Goal: Task Accomplishment & Management: Manage account settings

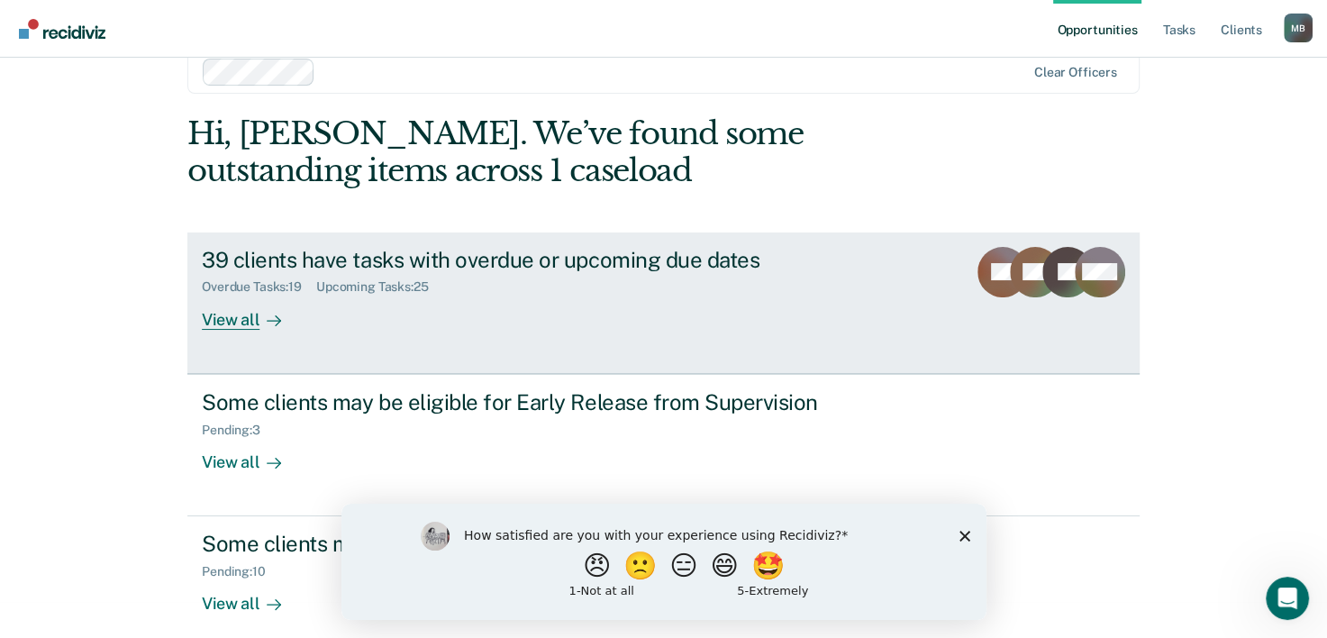
scroll to position [55, 0]
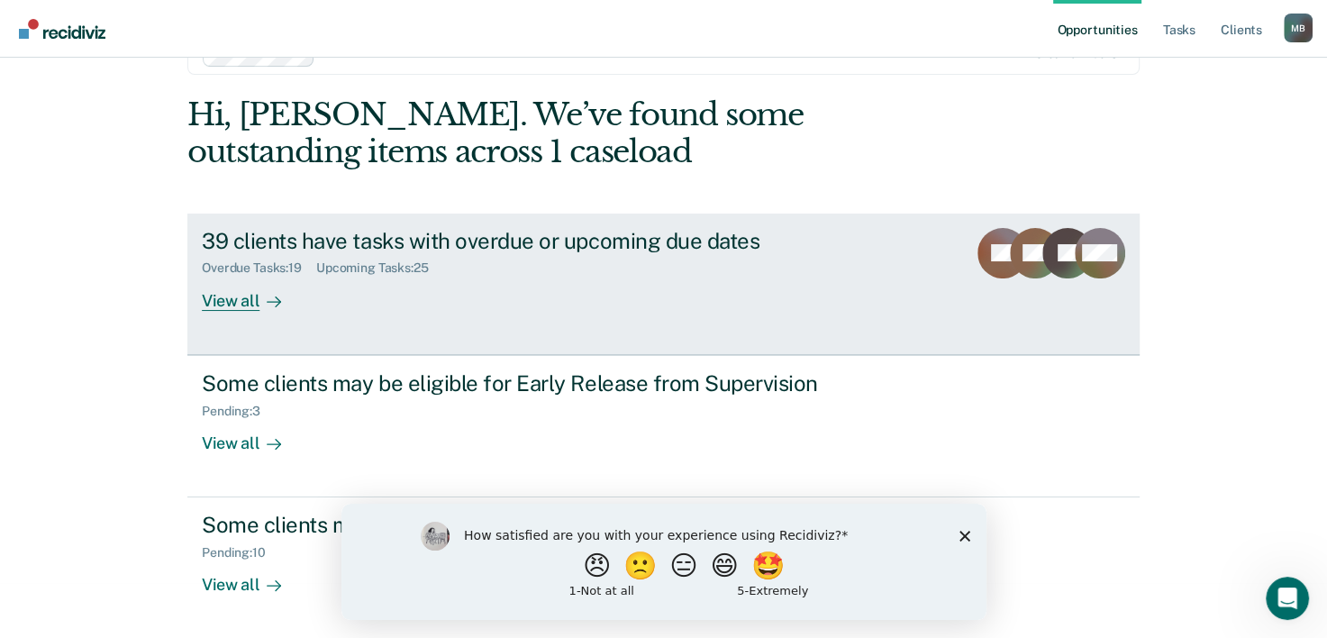
click at [239, 305] on div "View all" at bounding box center [252, 293] width 101 height 35
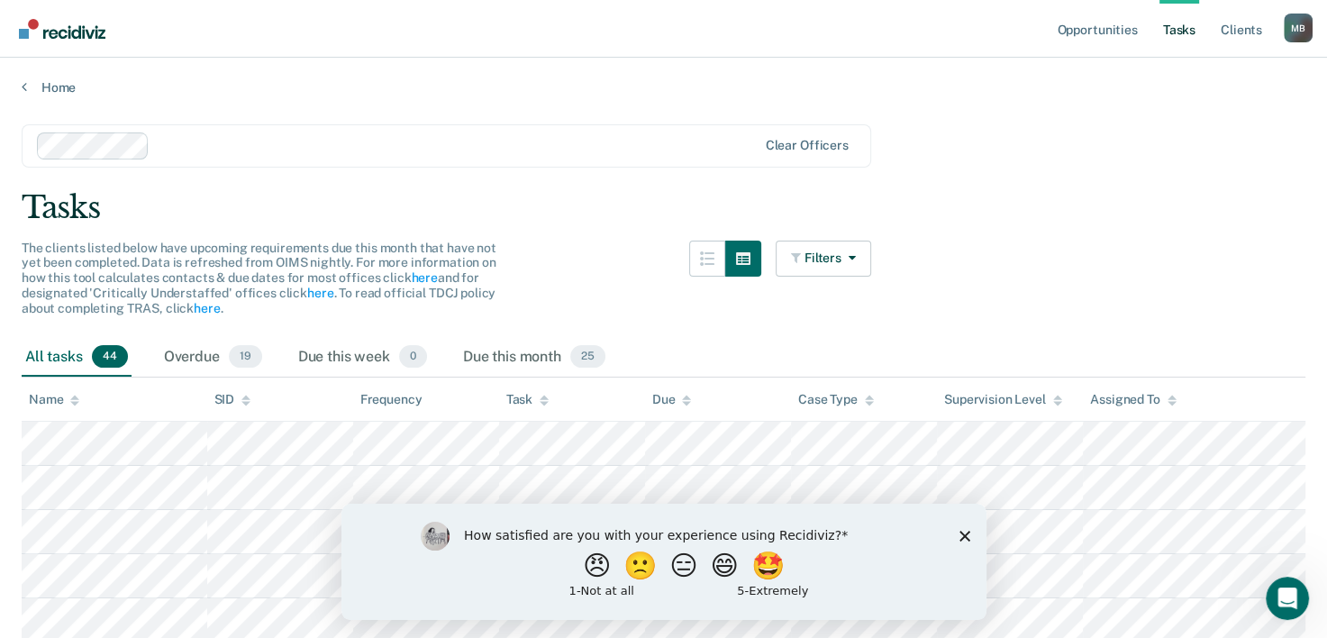
click at [964, 536] on polygon "Close survey" at bounding box center [964, 535] width 11 height 11
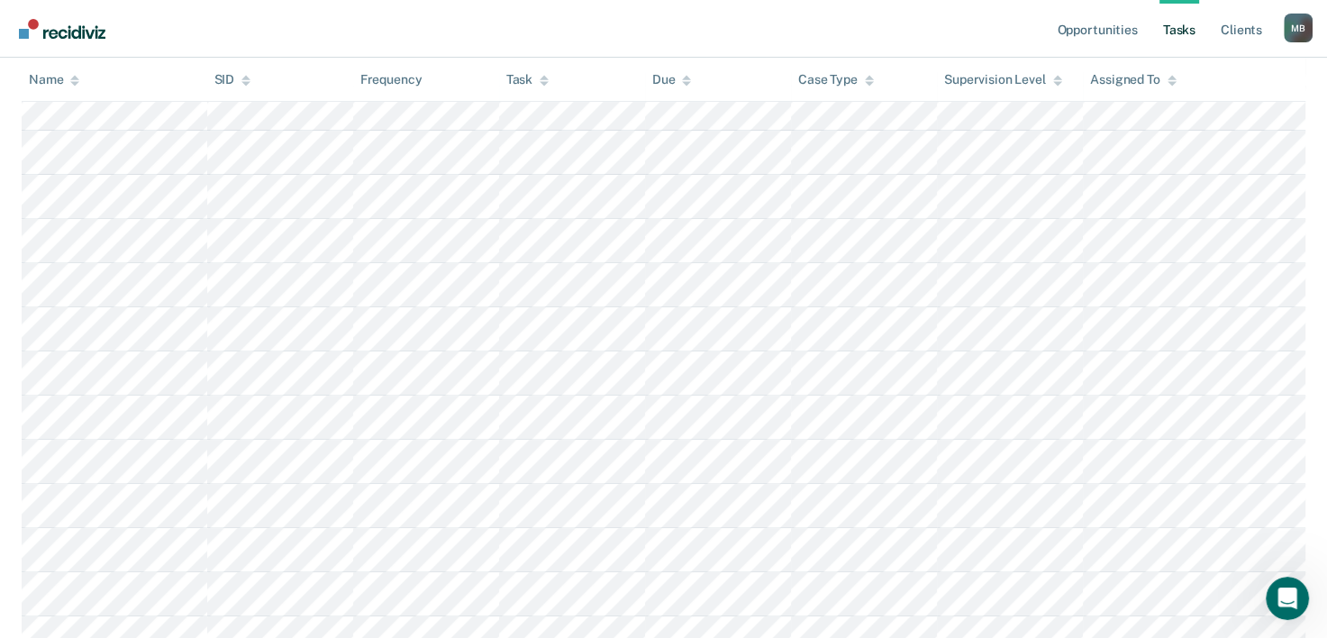
scroll to position [721, 0]
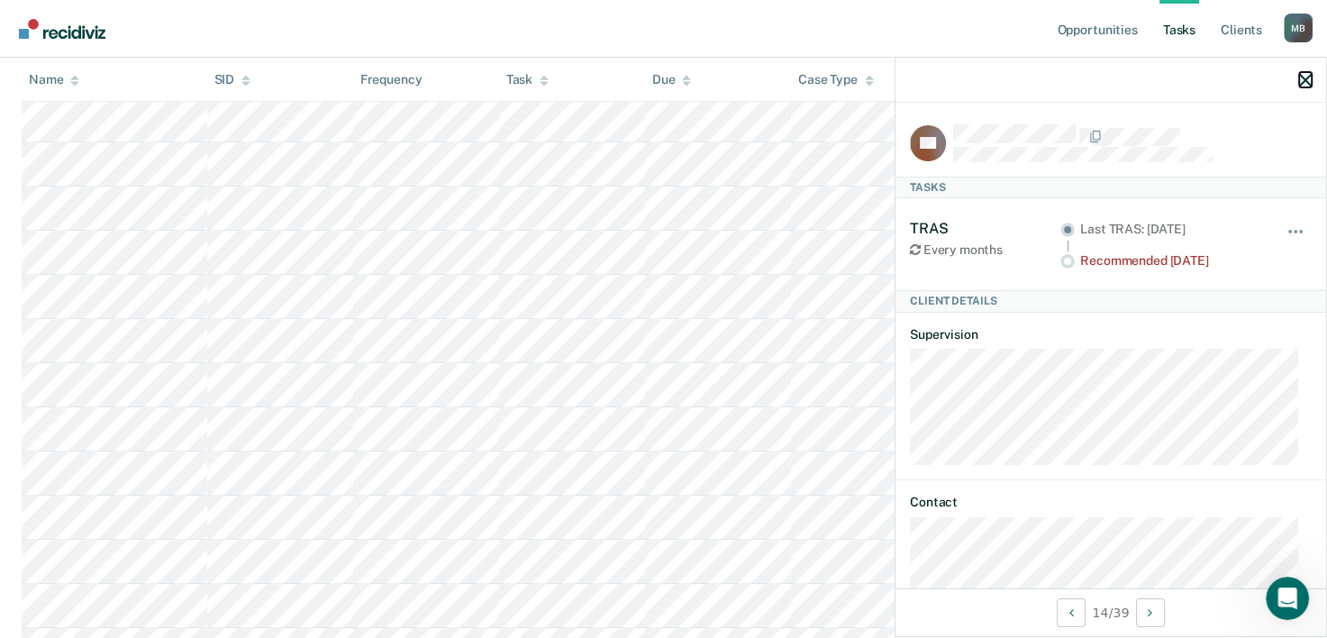
click at [1299, 85] on icon "button" at bounding box center [1305, 80] width 13 height 13
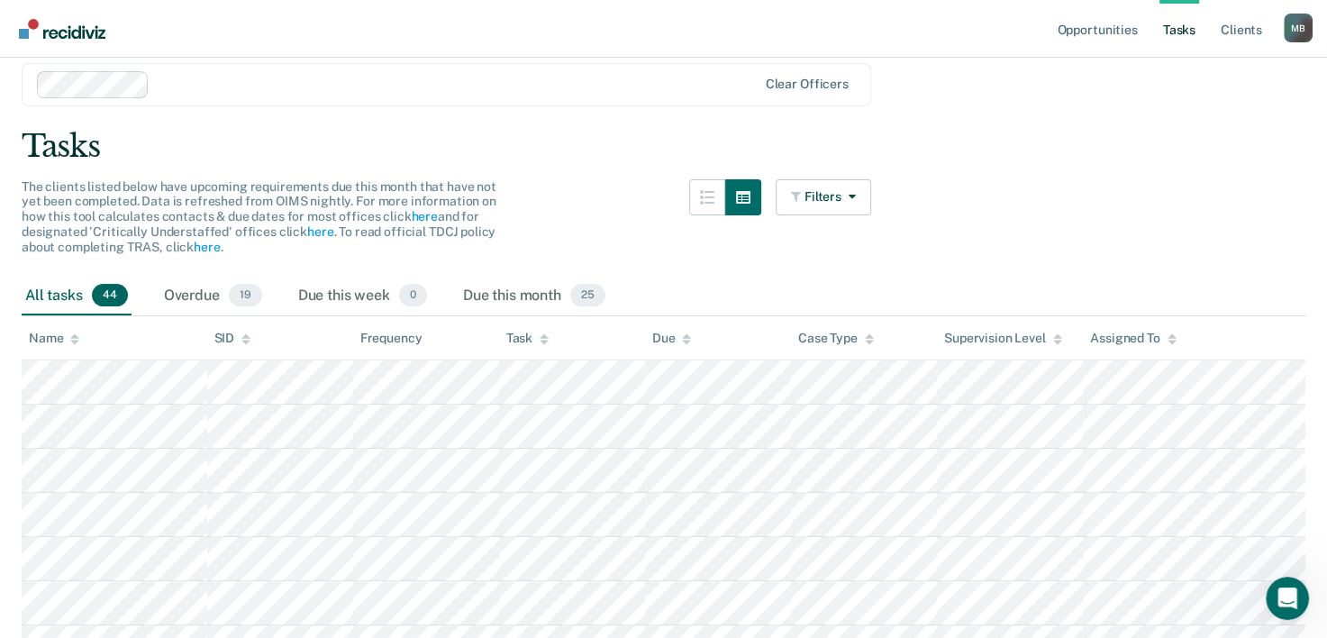
scroll to position [90, 0]
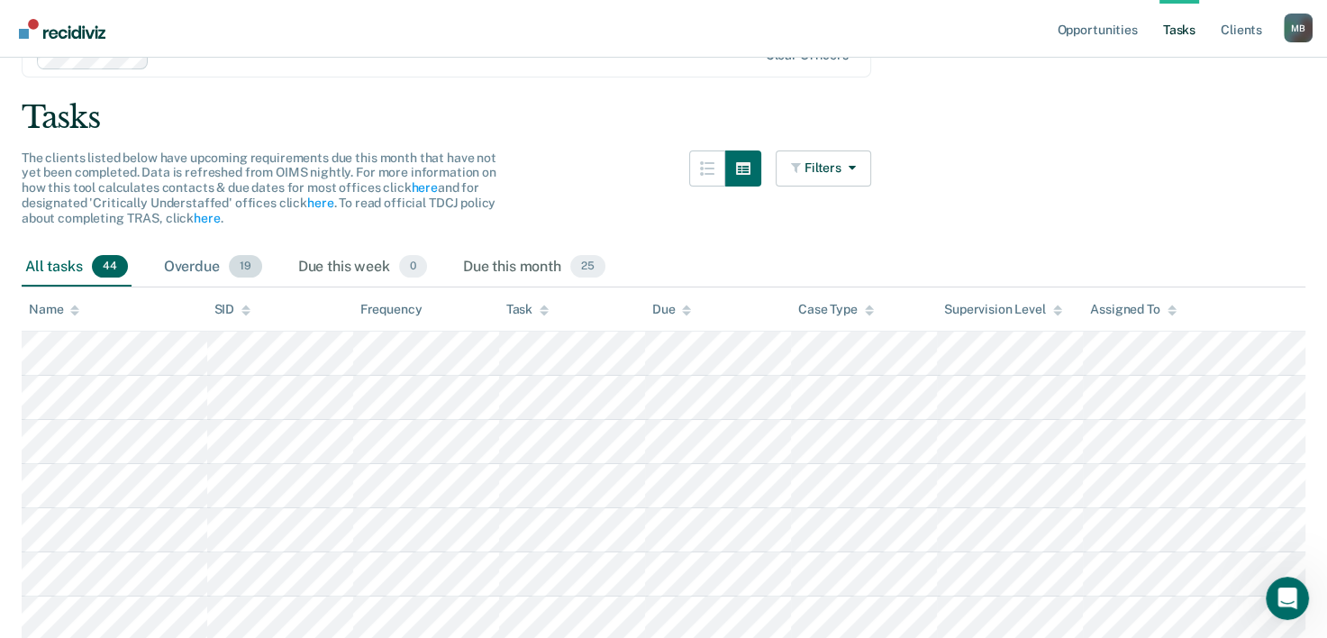
click at [209, 265] on div "Overdue 19" at bounding box center [212, 268] width 105 height 40
click at [360, 270] on div "Due this week 0" at bounding box center [363, 268] width 136 height 40
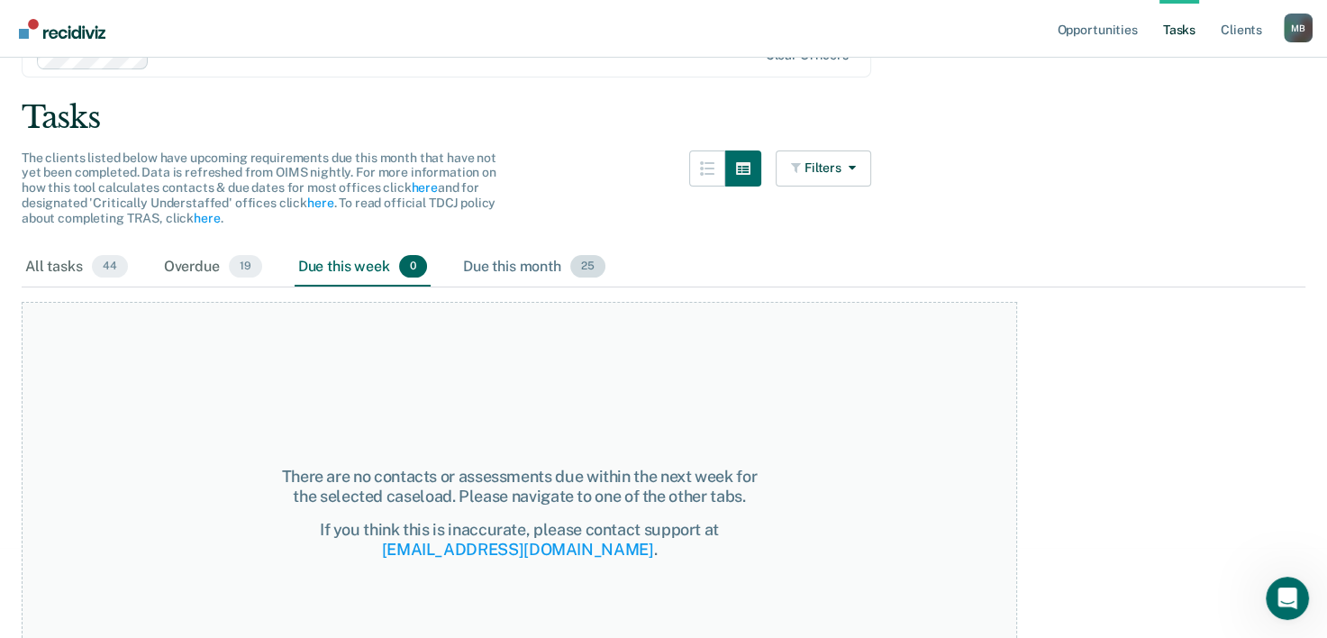
click at [530, 273] on div "Due this month 25" at bounding box center [534, 268] width 150 height 40
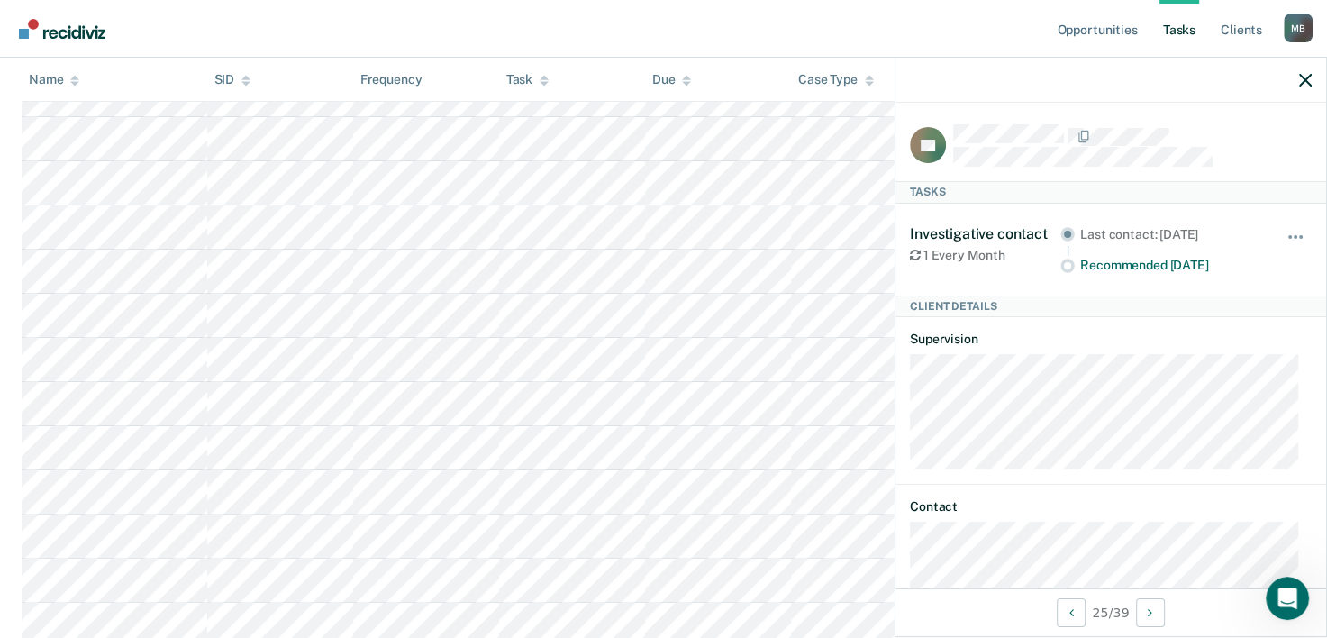
scroll to position [346, 0]
click at [1306, 98] on div at bounding box center [1111, 80] width 431 height 45
click at [1299, 84] on icon "button" at bounding box center [1305, 80] width 13 height 13
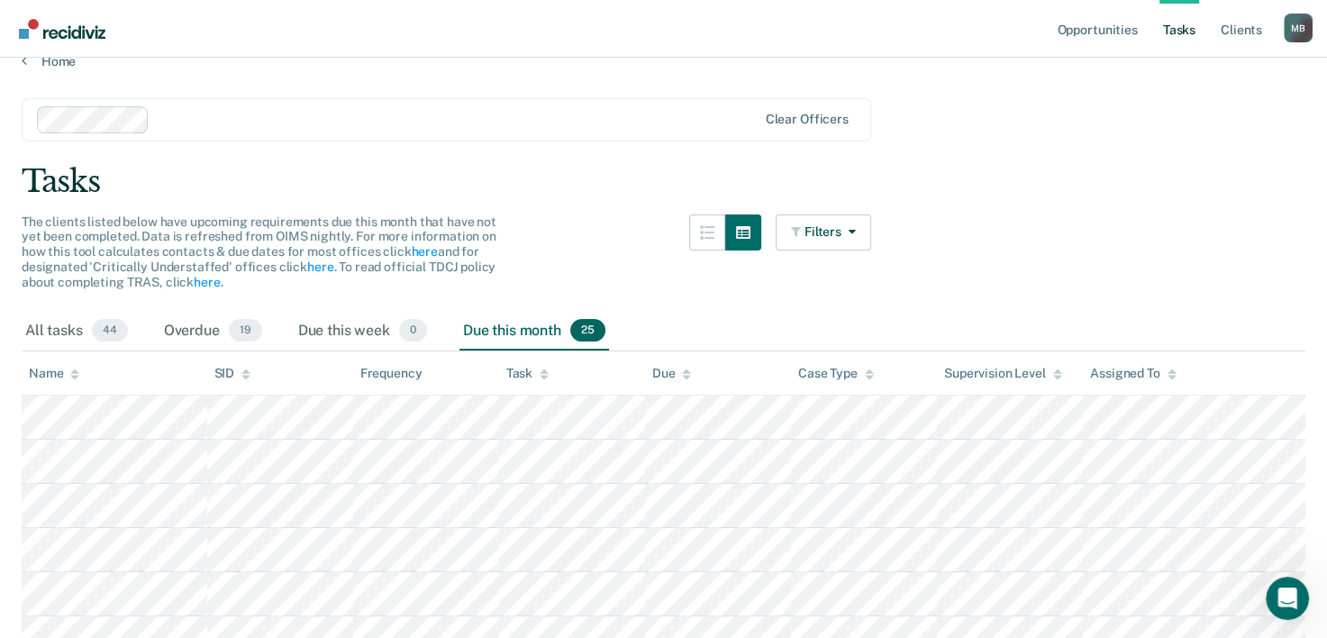
scroll to position [0, 0]
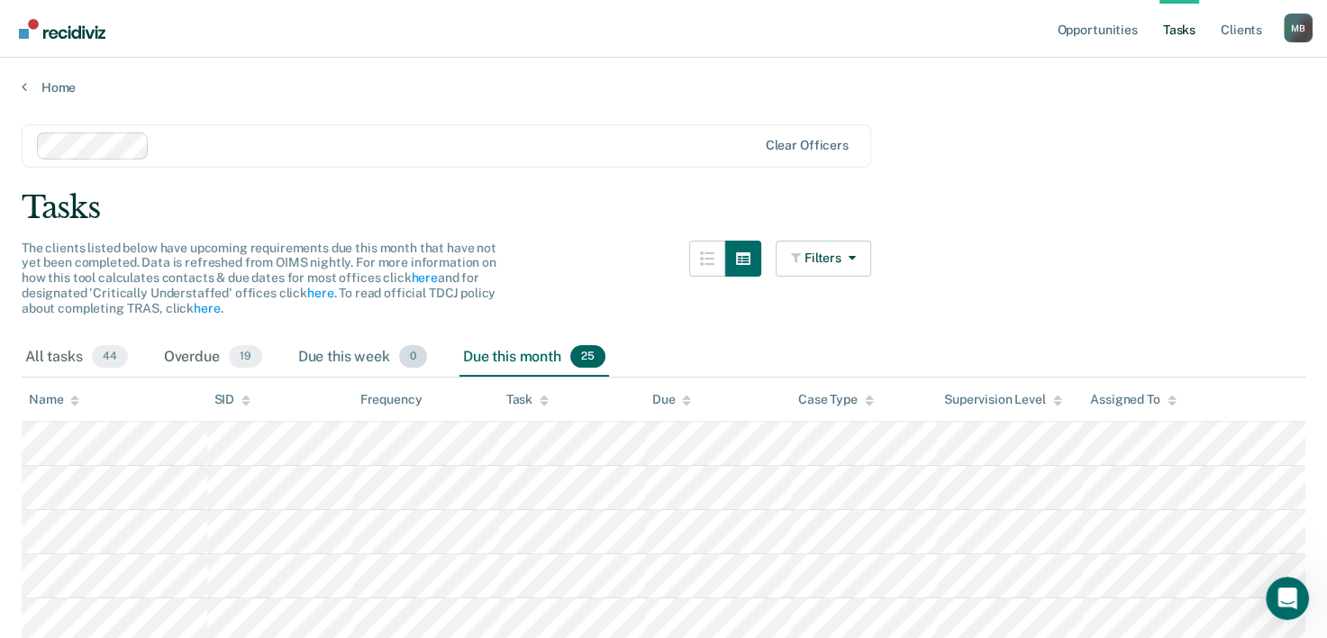
click at [360, 350] on div "Due this week 0" at bounding box center [363, 358] width 136 height 40
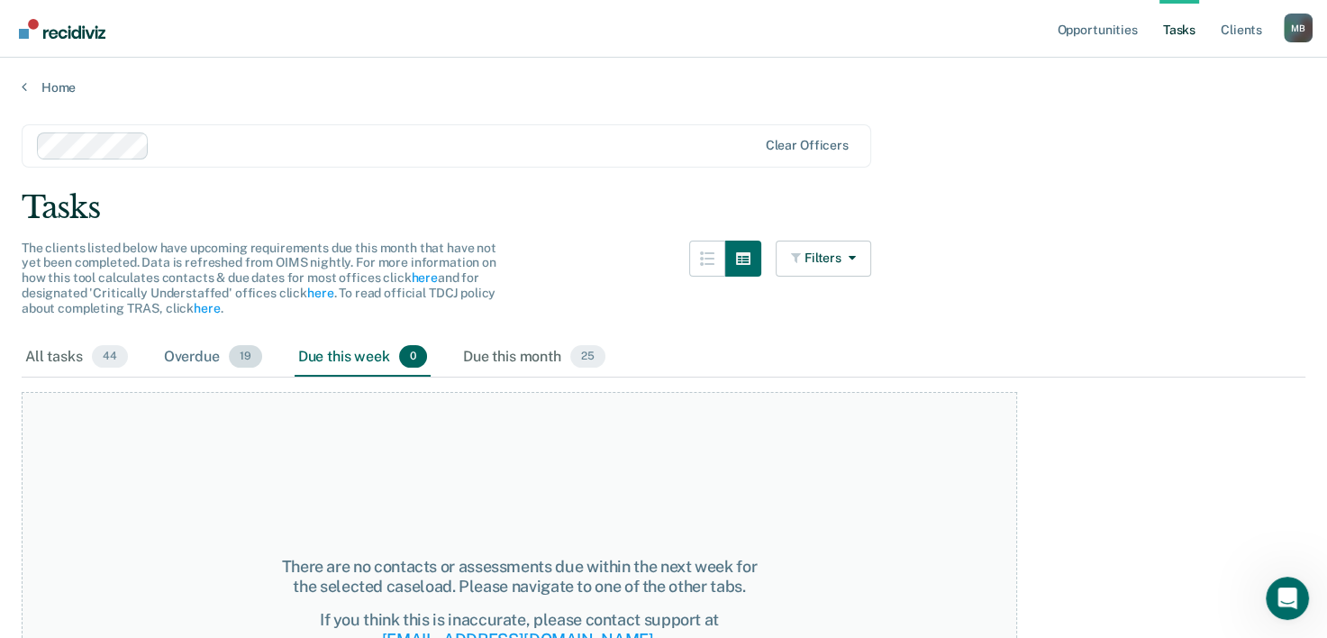
click at [196, 349] on div "Overdue 19" at bounding box center [212, 358] width 105 height 40
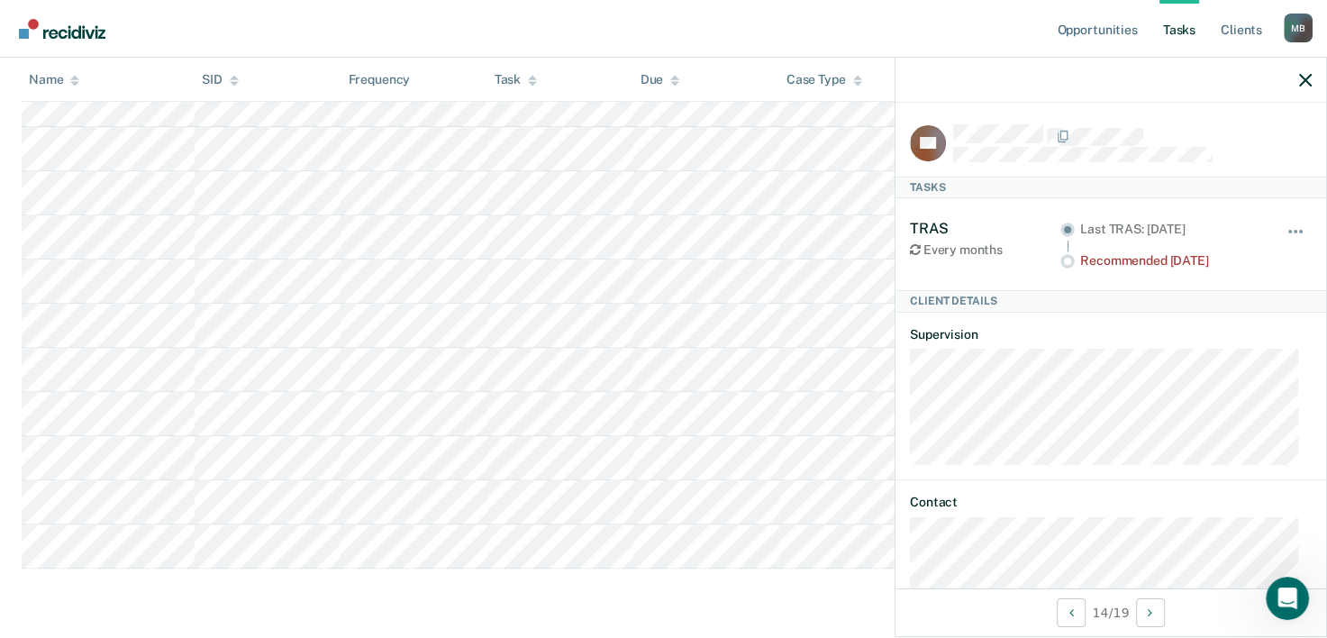
scroll to position [693, 0]
click at [487, 532] on tr at bounding box center [664, 545] width 1284 height 44
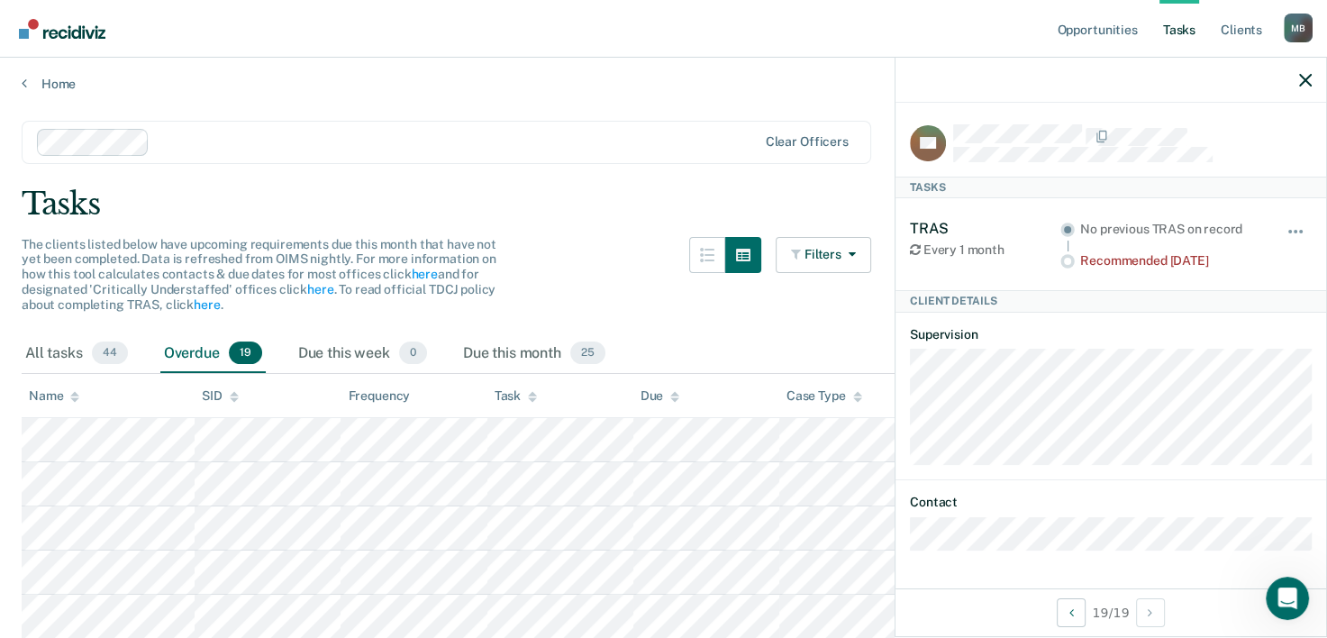
scroll to position [0, 0]
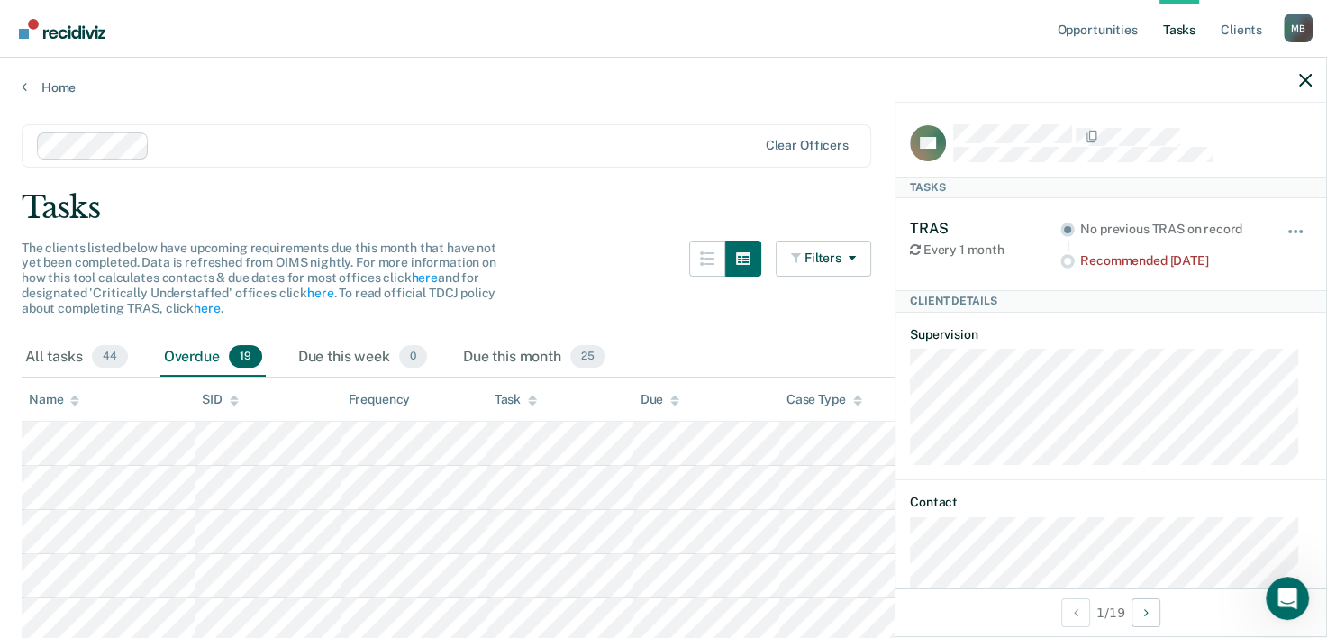
click at [683, 150] on div at bounding box center [456, 145] width 599 height 21
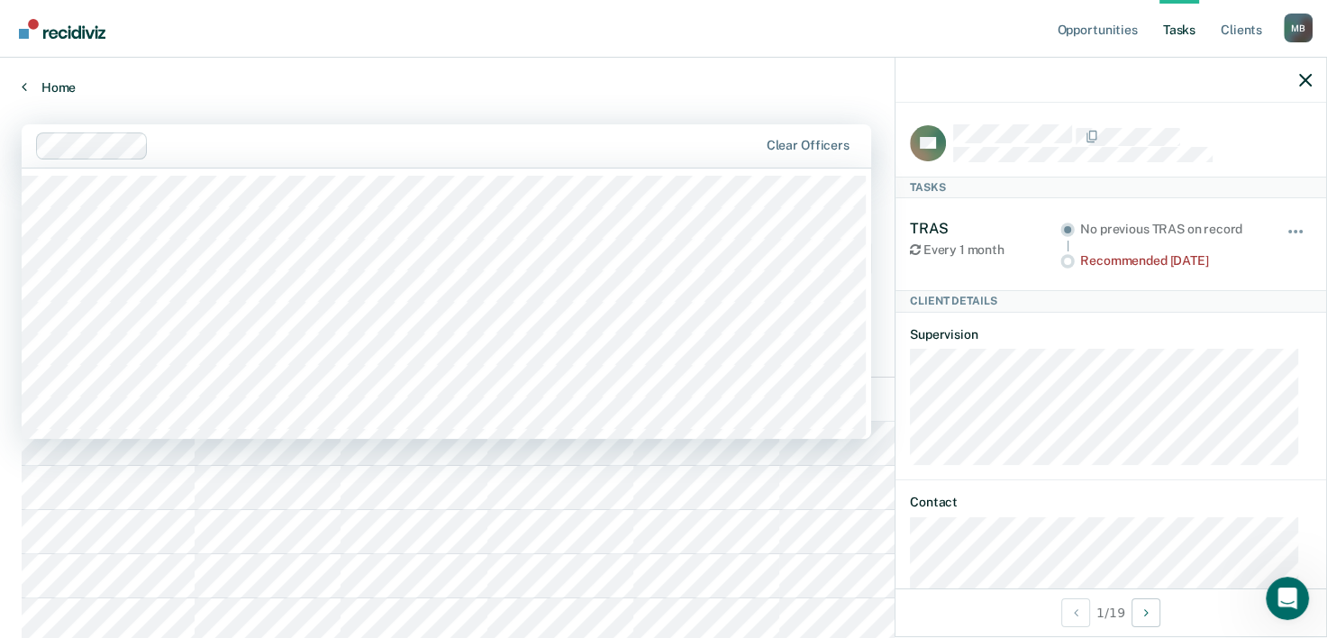
click at [575, 79] on div "Home" at bounding box center [663, 77] width 1327 height 38
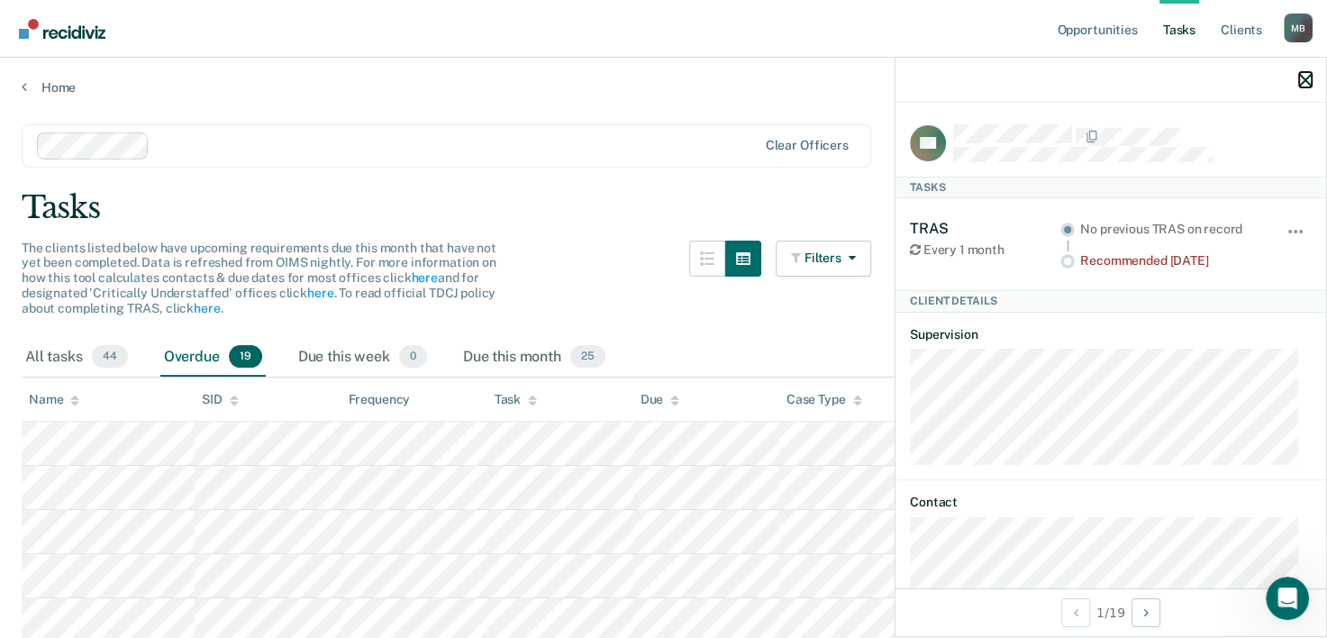
click at [1302, 83] on icon "button" at bounding box center [1305, 80] width 13 height 13
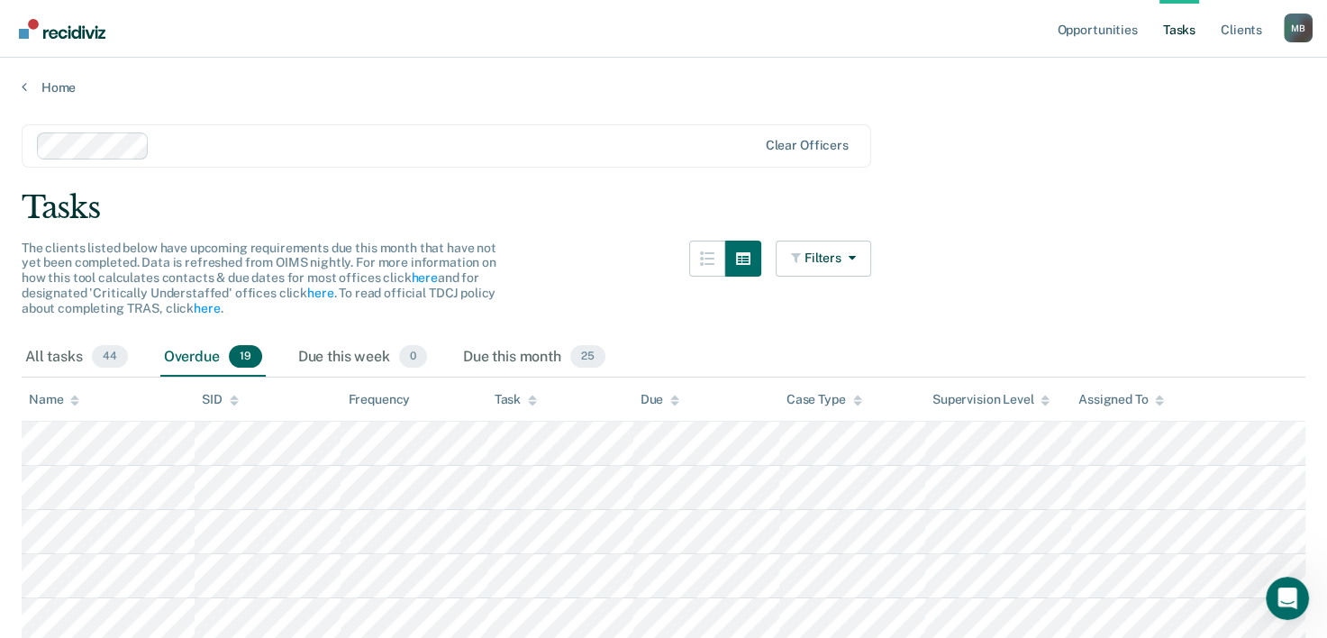
click at [187, 346] on div "Overdue 19" at bounding box center [212, 358] width 105 height 40
click at [194, 353] on div "Overdue 19" at bounding box center [212, 358] width 105 height 40
click at [371, 358] on div "Due this week 0" at bounding box center [363, 358] width 136 height 40
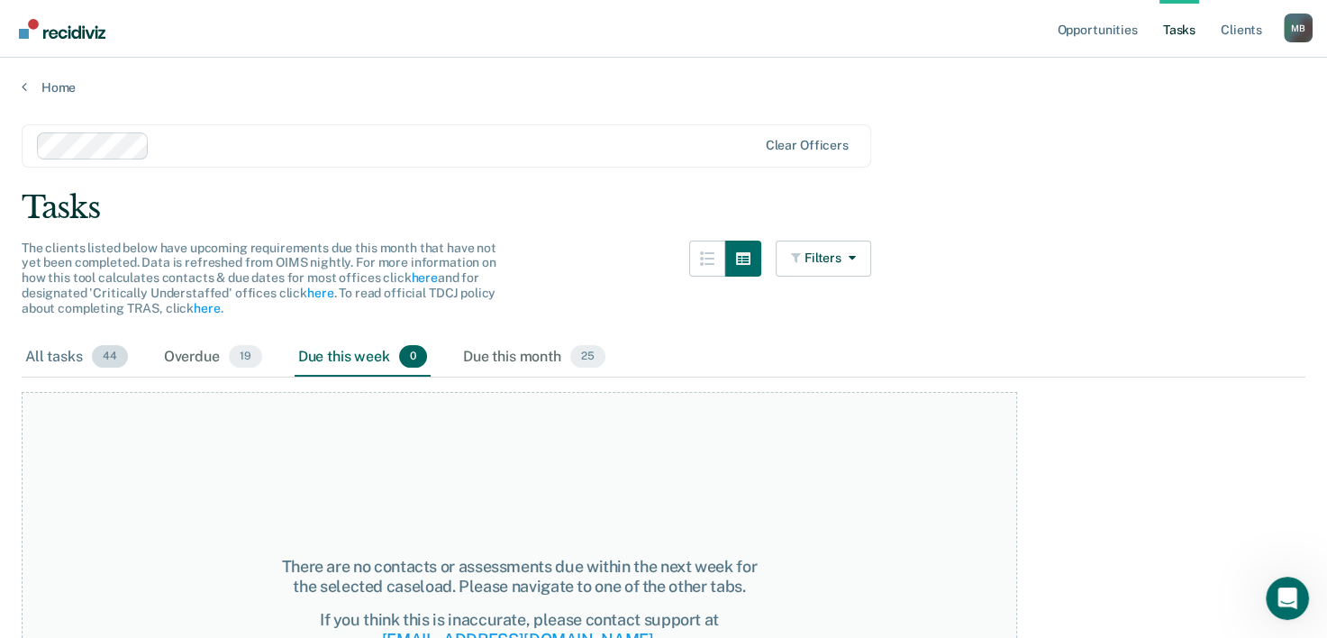
click at [69, 352] on div "All tasks 44" at bounding box center [77, 358] width 110 height 40
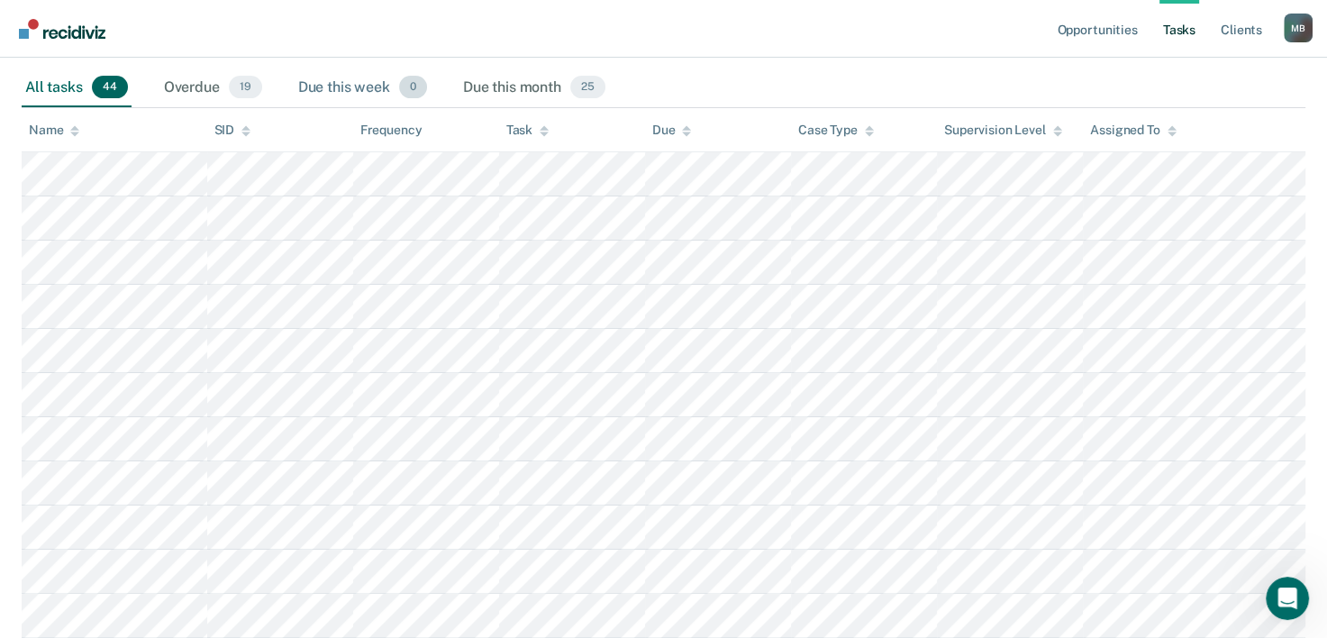
scroll to position [90, 0]
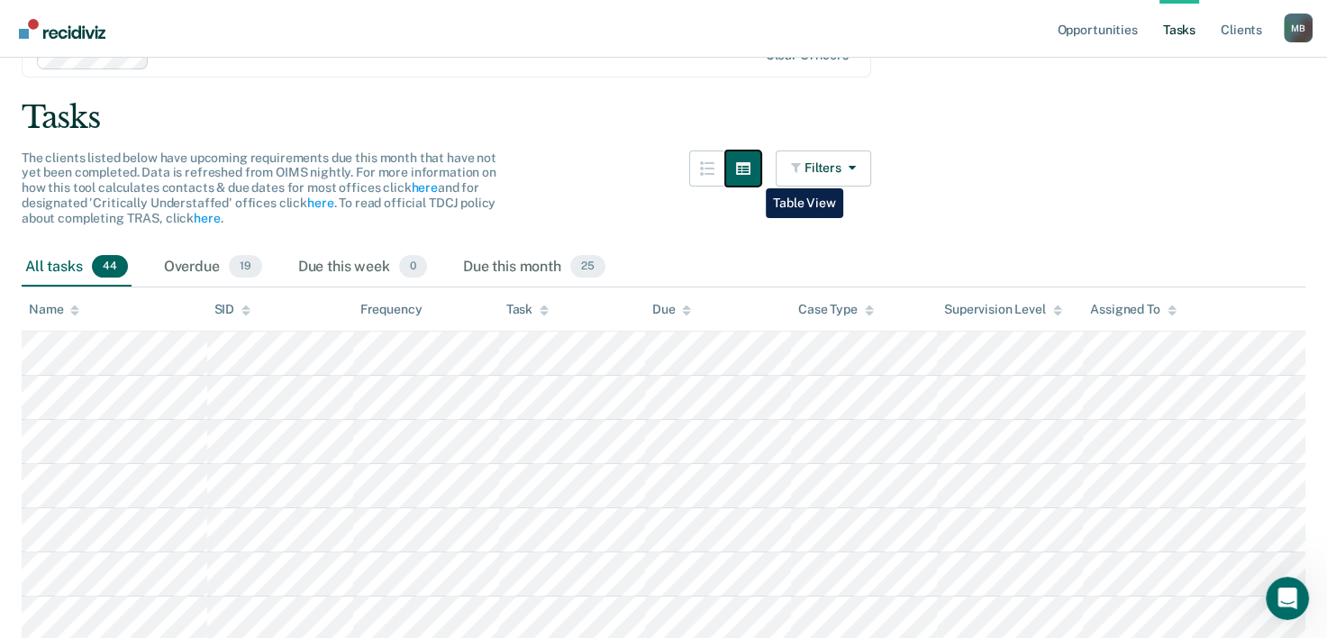
click at [752, 175] on button "button" at bounding box center [743, 168] width 36 height 36
click at [714, 176] on button "button" at bounding box center [707, 168] width 36 height 36
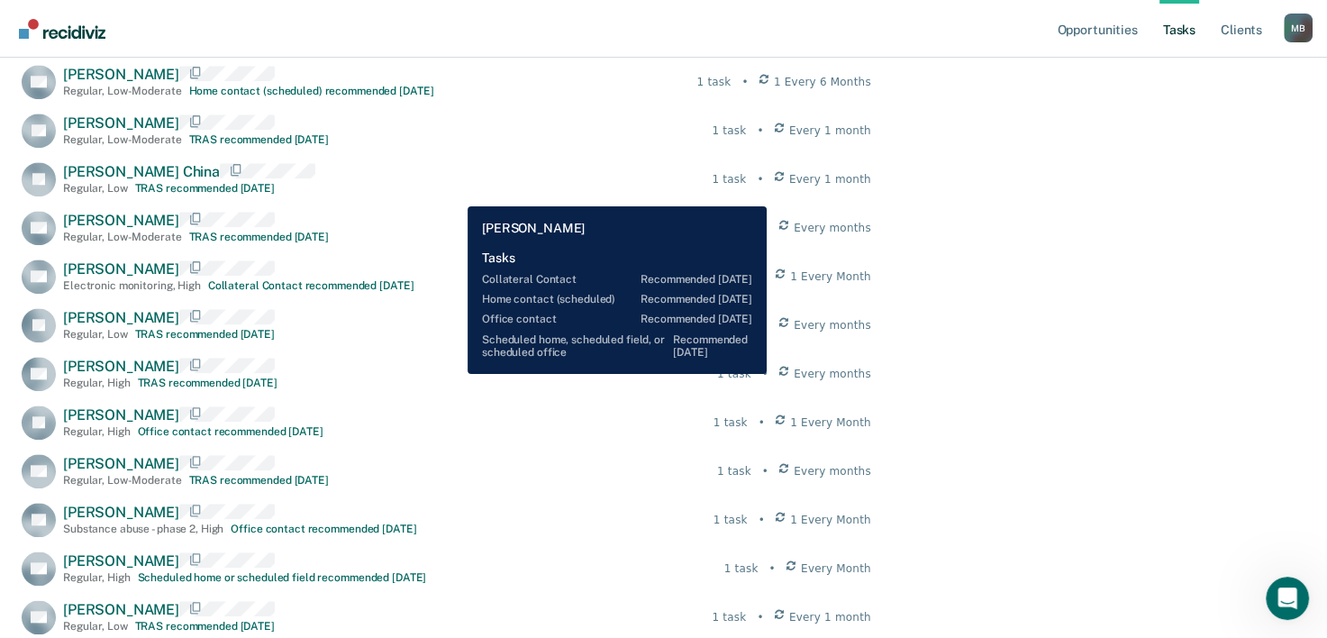
scroll to position [1532, 0]
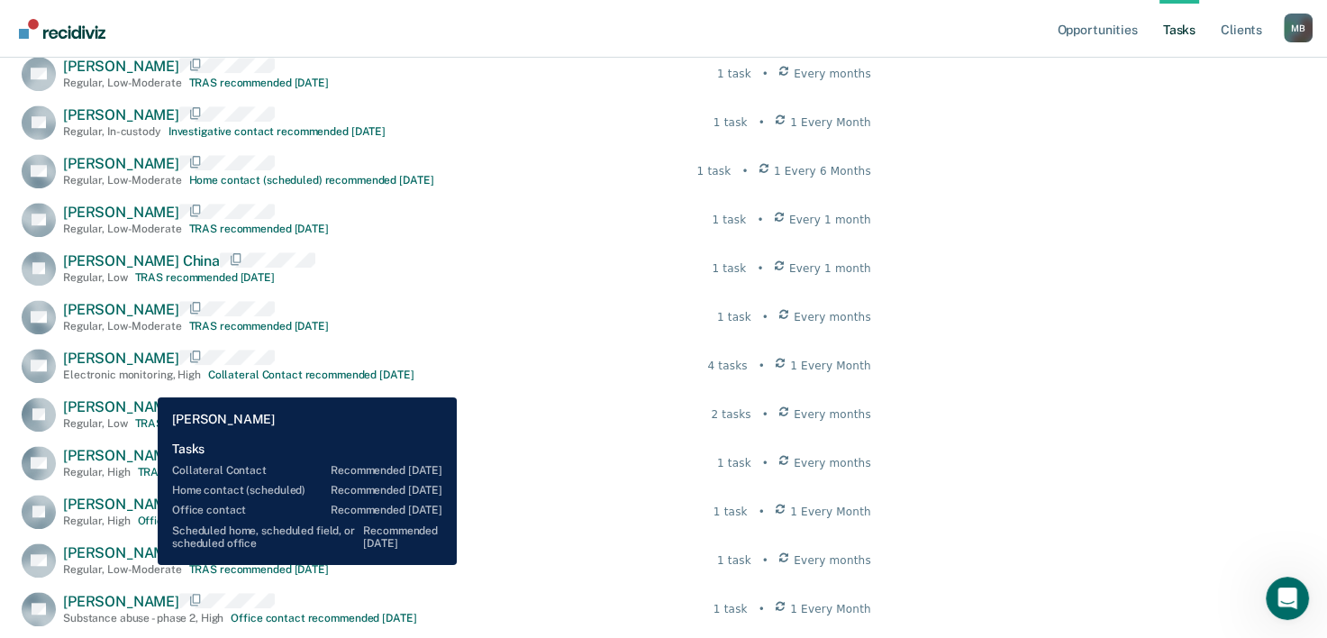
click at [144, 381] on div "Electronic monitoring , High" at bounding box center [132, 374] width 138 height 13
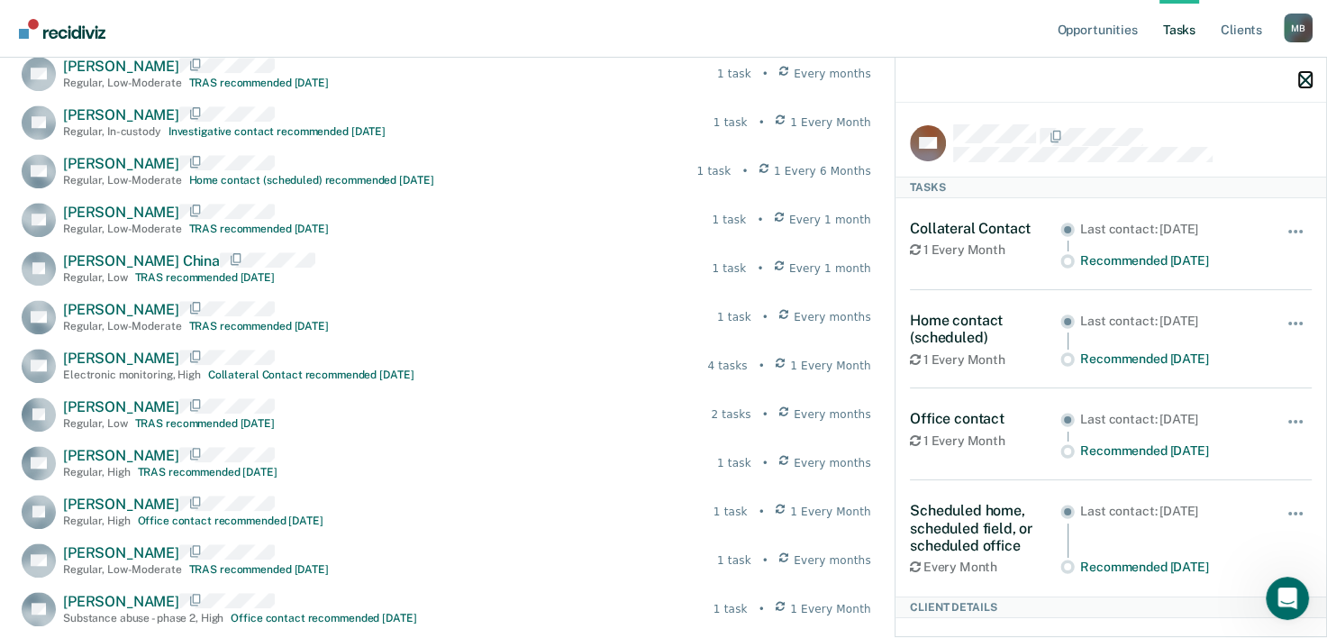
click at [1307, 82] on icon "button" at bounding box center [1305, 80] width 13 height 13
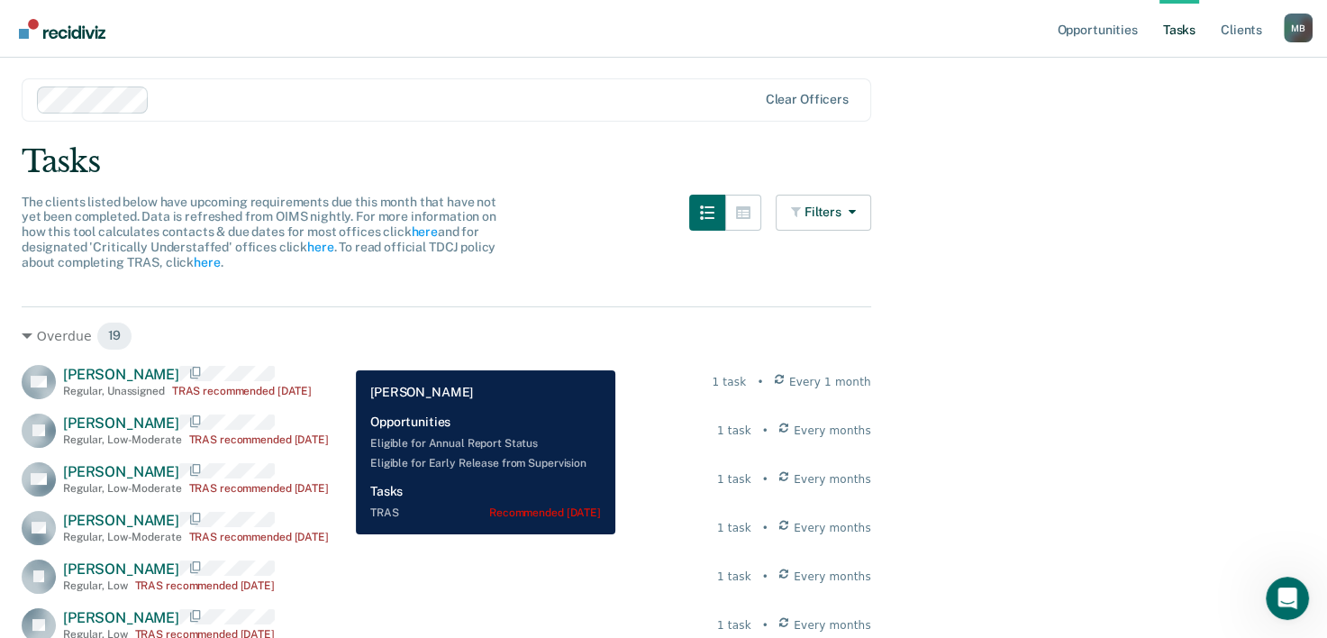
scroll to position [0, 0]
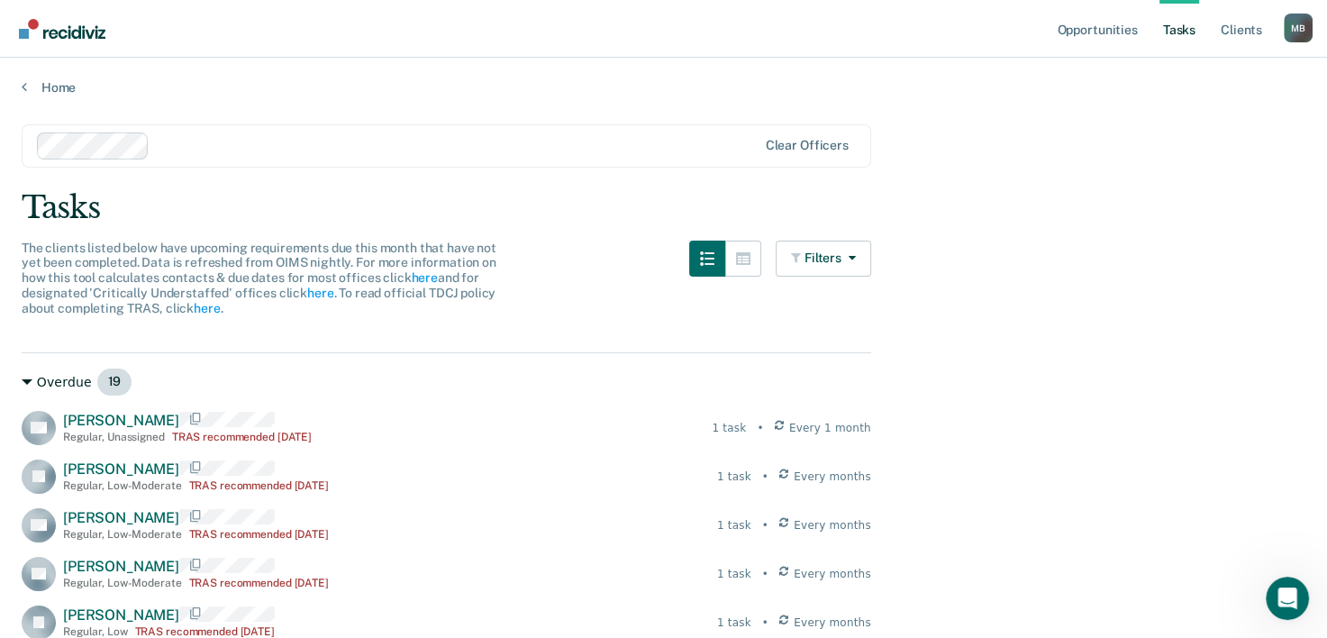
click at [54, 388] on div "Overdue 19" at bounding box center [447, 382] width 850 height 29
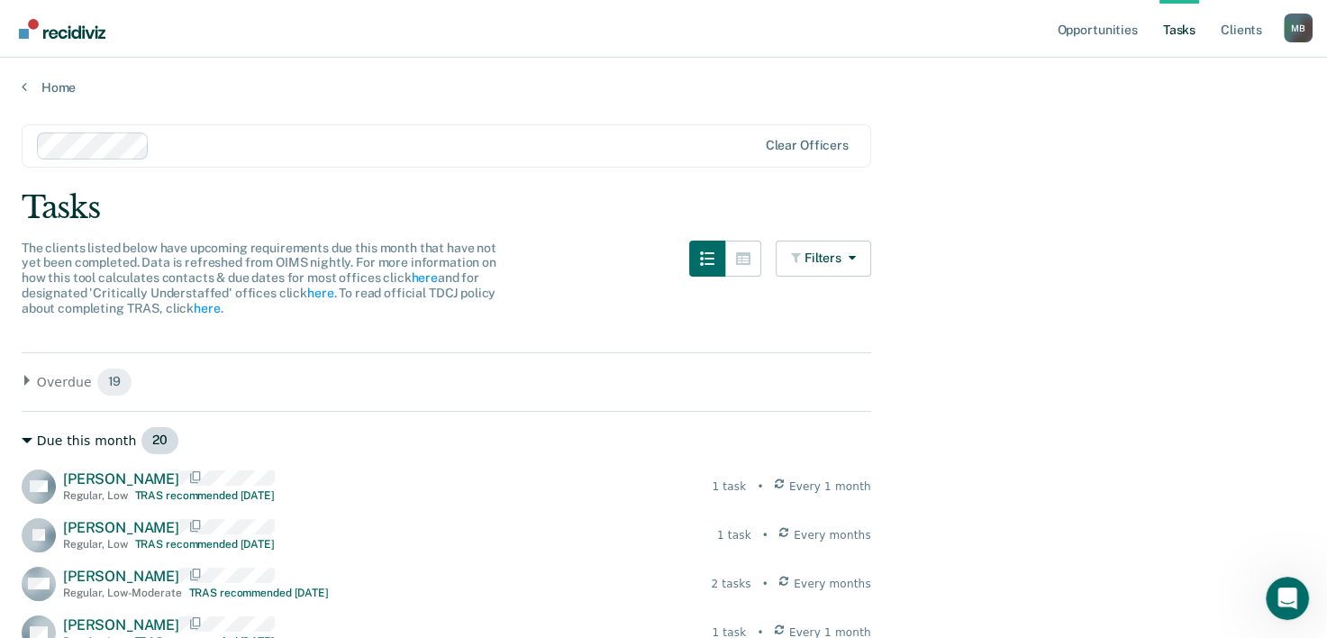
click at [76, 447] on div "Due this month 20" at bounding box center [447, 440] width 850 height 29
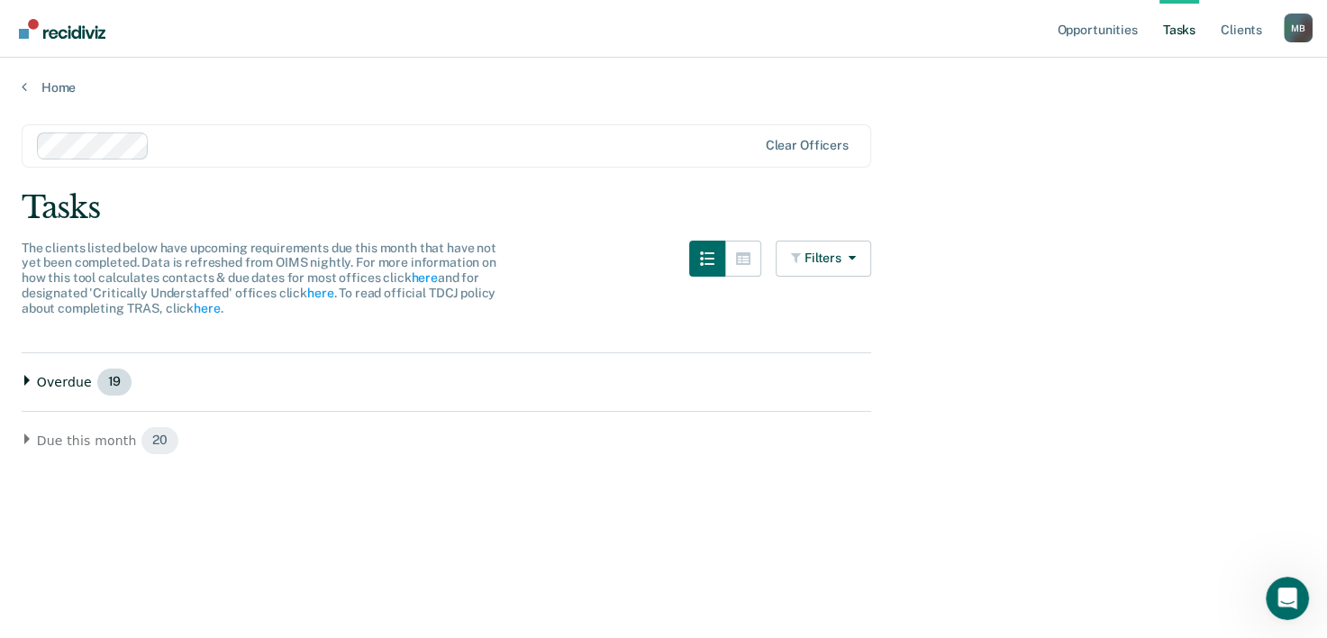
click at [351, 377] on div "Overdue 19" at bounding box center [447, 382] width 850 height 29
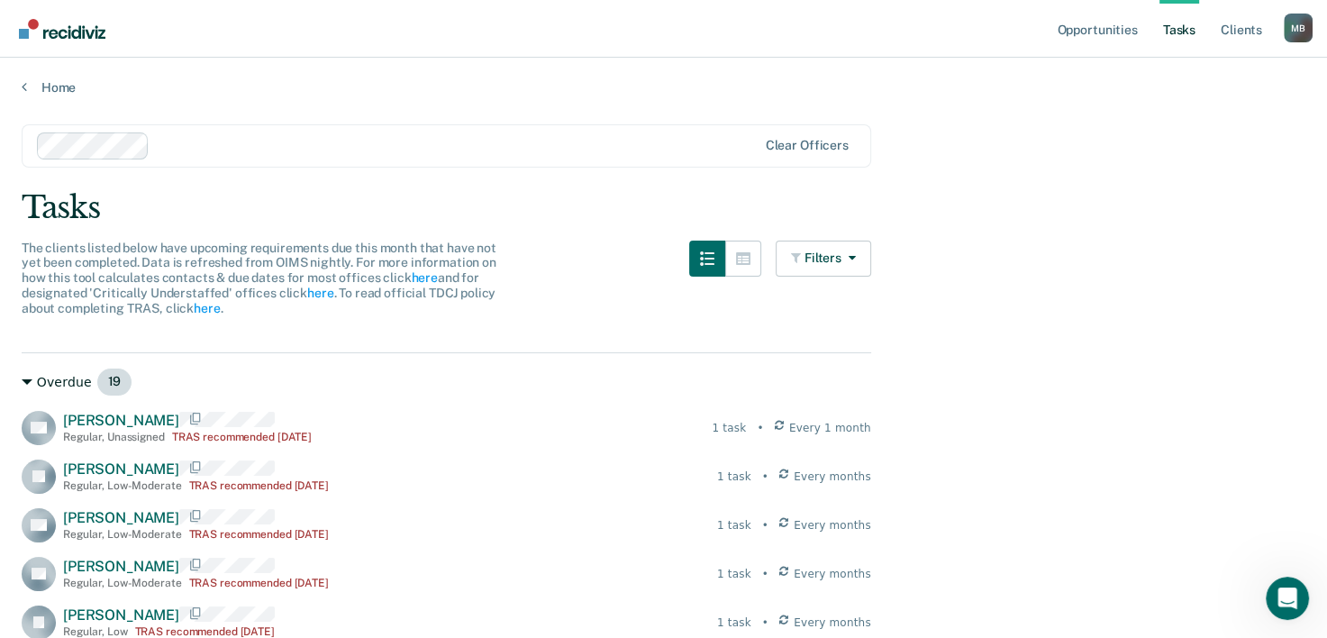
click at [37, 377] on div "Overdue 19" at bounding box center [447, 382] width 850 height 29
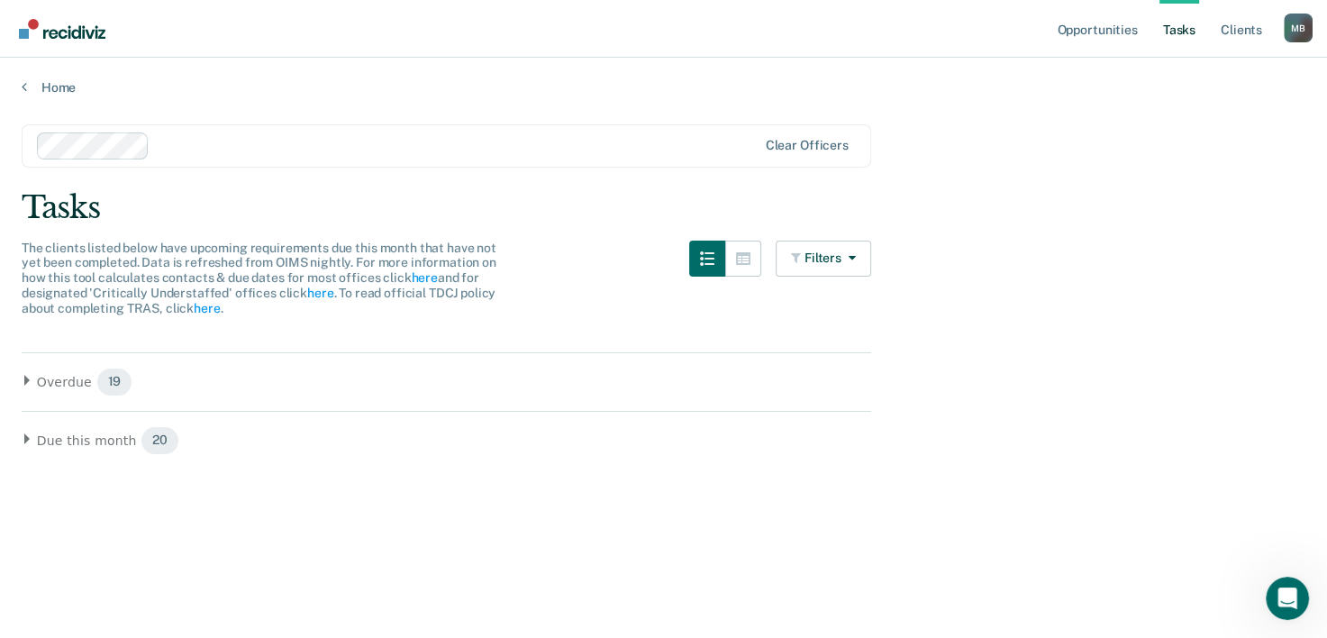
click at [31, 95] on main "Clear officers Tasks The clients listed below have upcoming requirements due th…" at bounding box center [663, 363] width 1327 height 537
click at [50, 87] on link "Home" at bounding box center [664, 87] width 1284 height 16
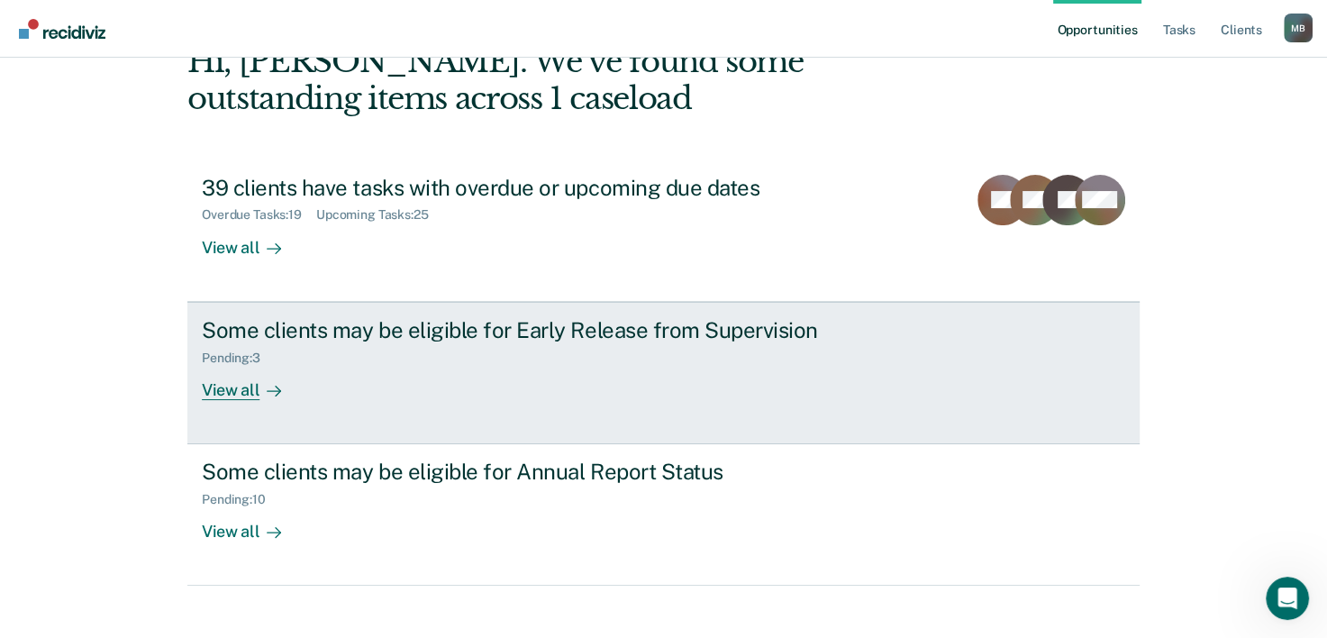
scroll to position [127, 0]
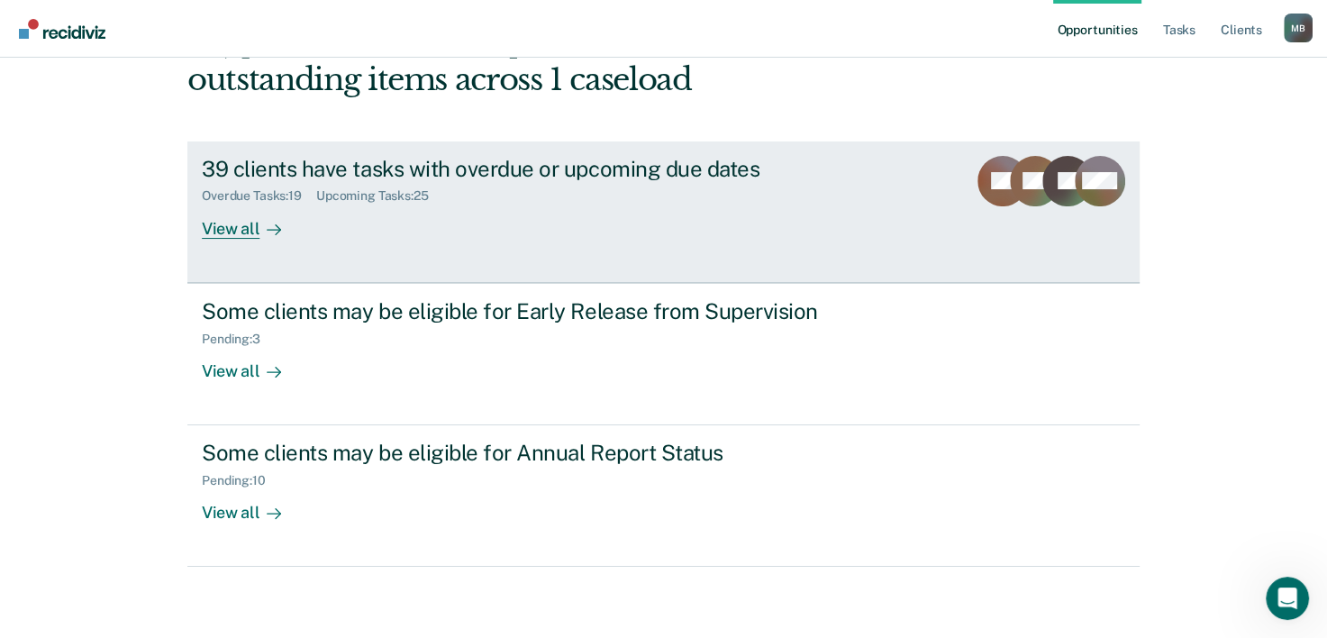
click at [501, 181] on div "Overdue Tasks : 19 Upcoming Tasks : 25" at bounding box center [518, 192] width 632 height 23
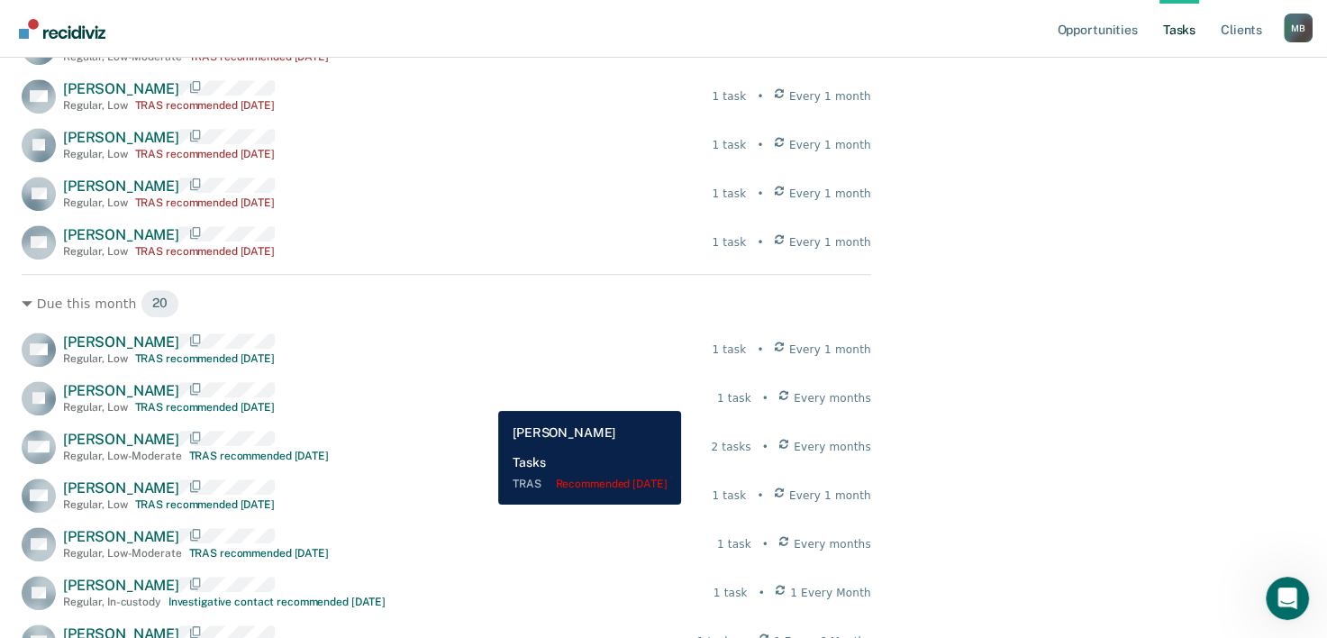
scroll to position [1081, 0]
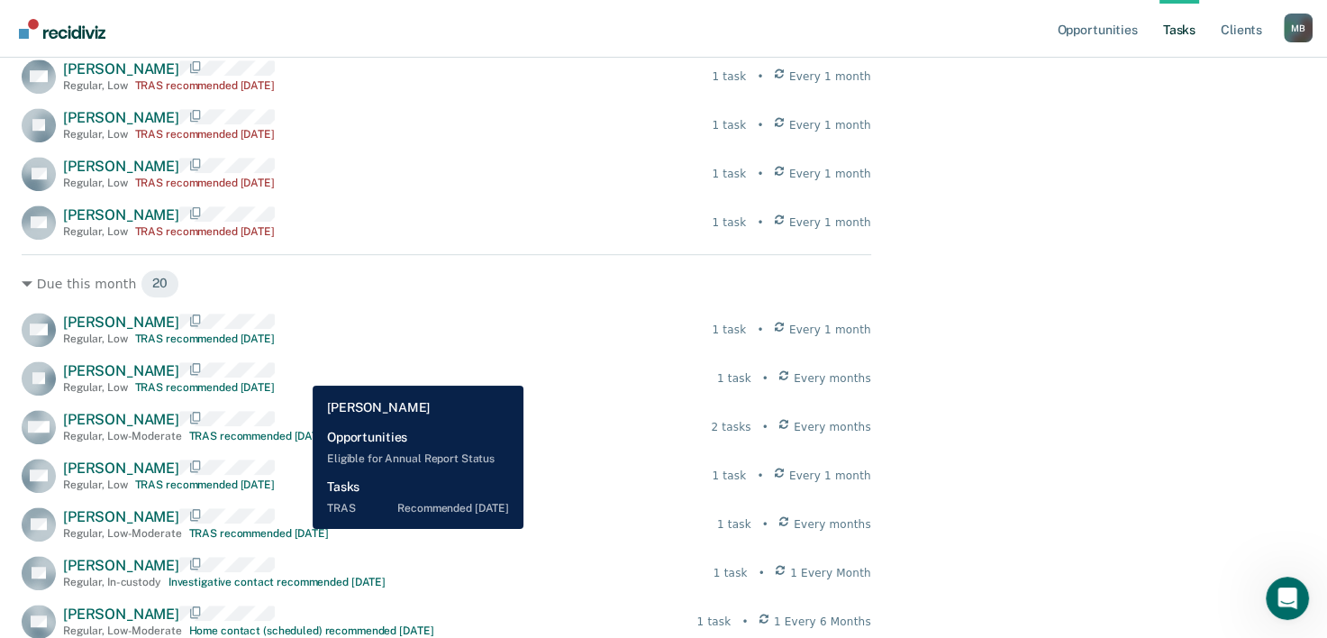
click at [296, 371] on div "[PERSON_NAME] Regular , Low TRAS recommended [DATE] 1 task • Every months" at bounding box center [447, 378] width 850 height 34
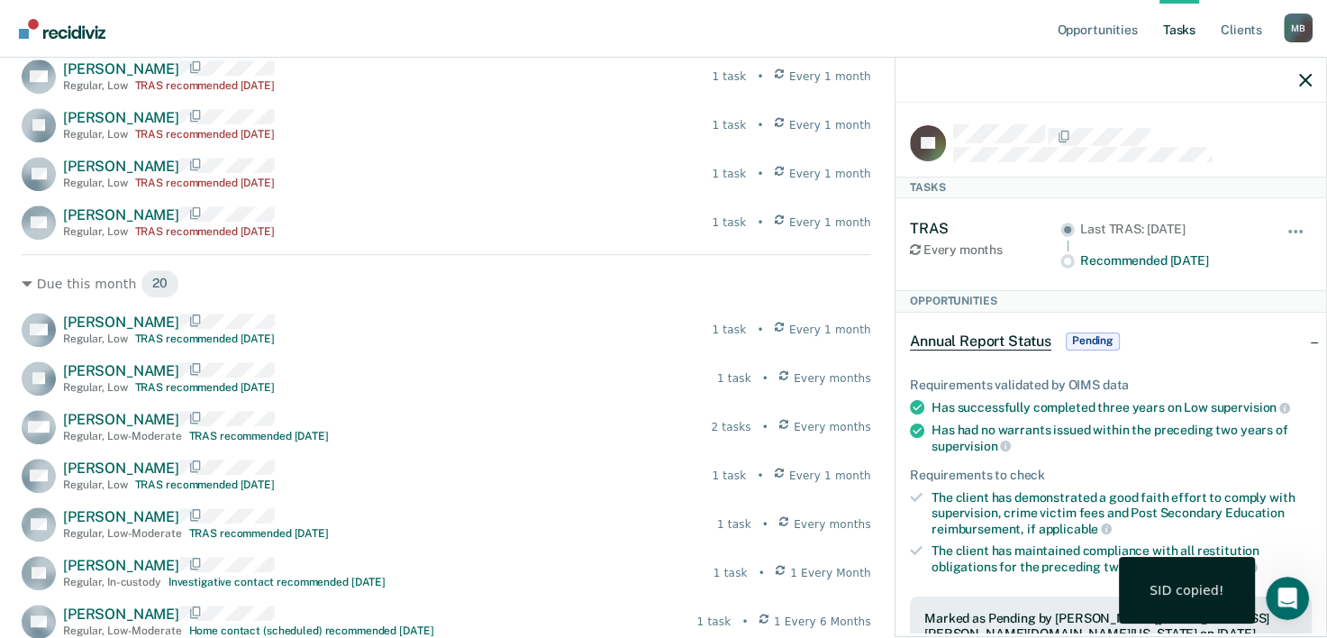
click at [1105, 348] on div "Annual Report Status Pending" at bounding box center [1017, 341] width 214 height 29
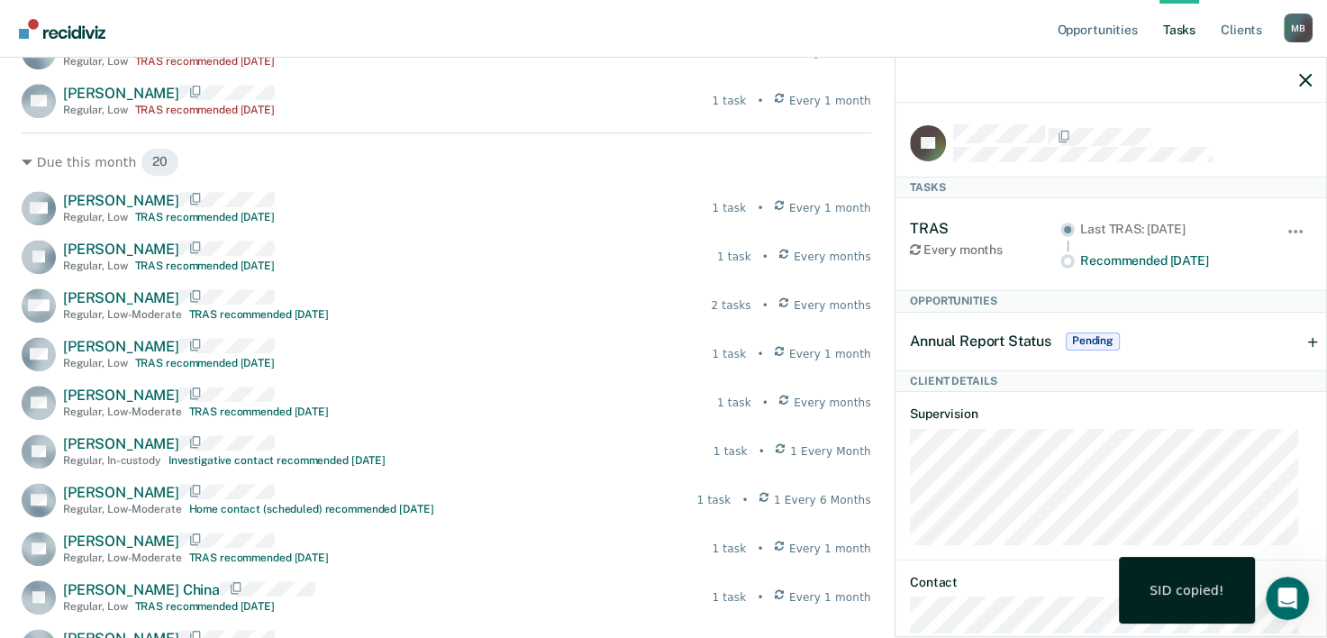
scroll to position [1171, 0]
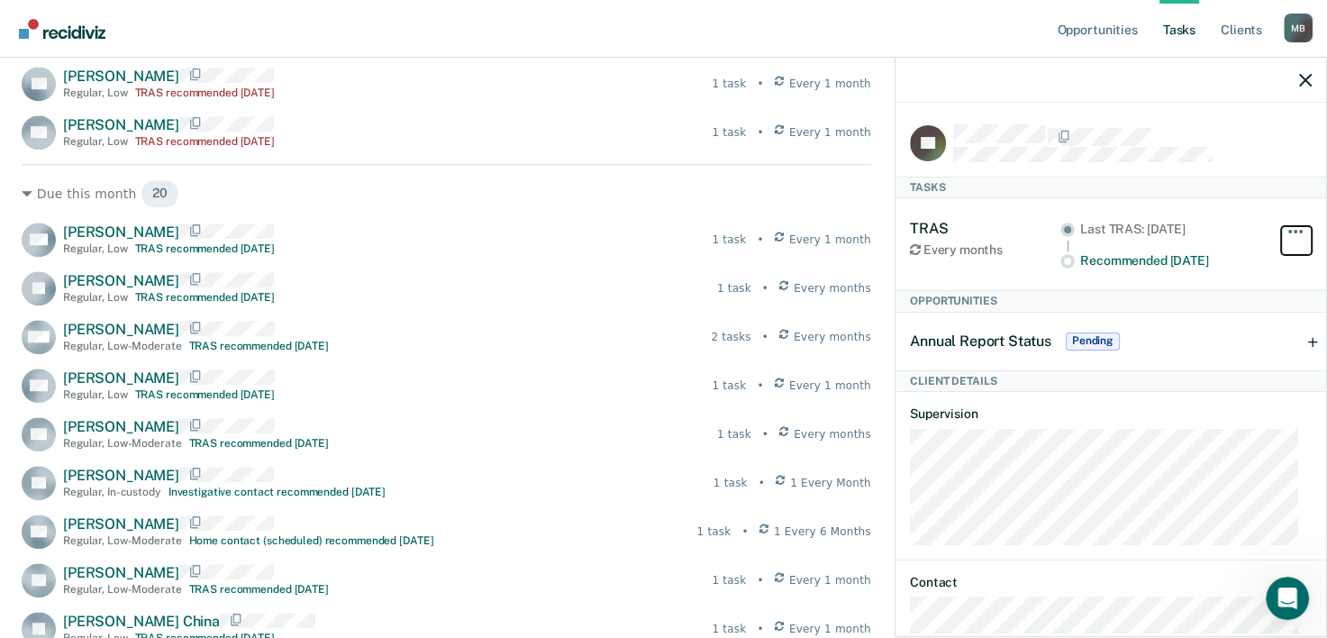
click at [1285, 234] on button "button" at bounding box center [1296, 240] width 31 height 29
click at [1256, 277] on div "TRAS Every months Last TRAS: [DATE] Recommended [DATE] Hide from tasks list for…" at bounding box center [1111, 244] width 402 height 92
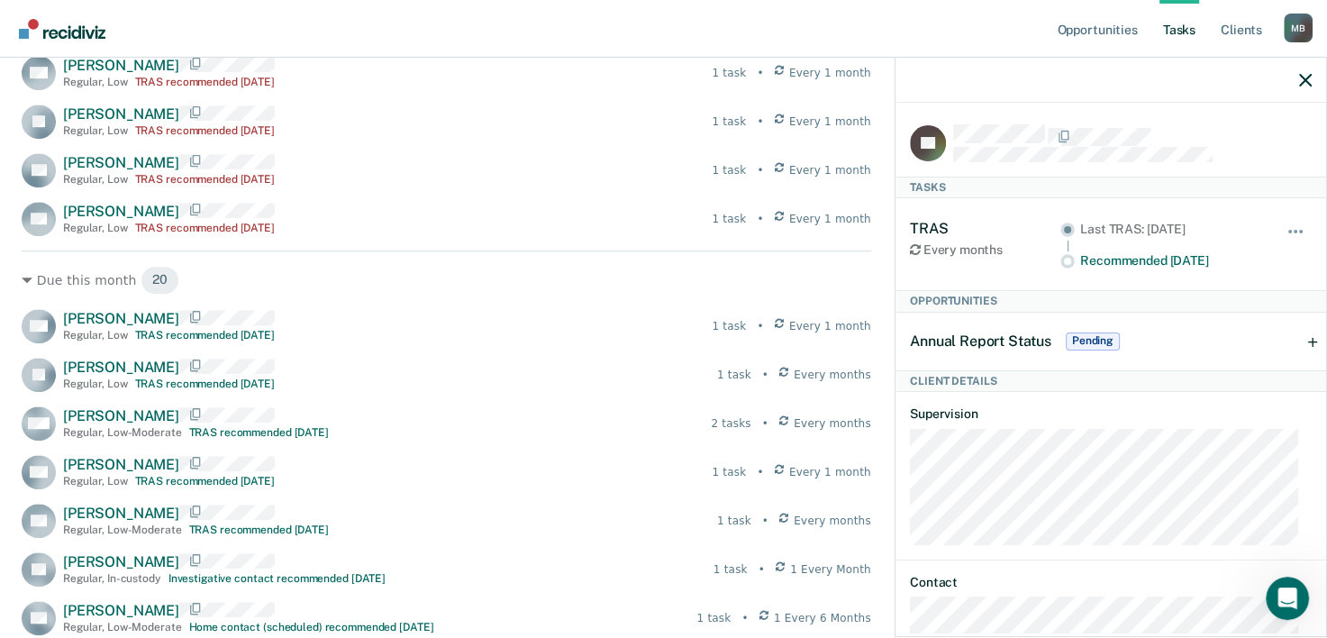
scroll to position [991, 0]
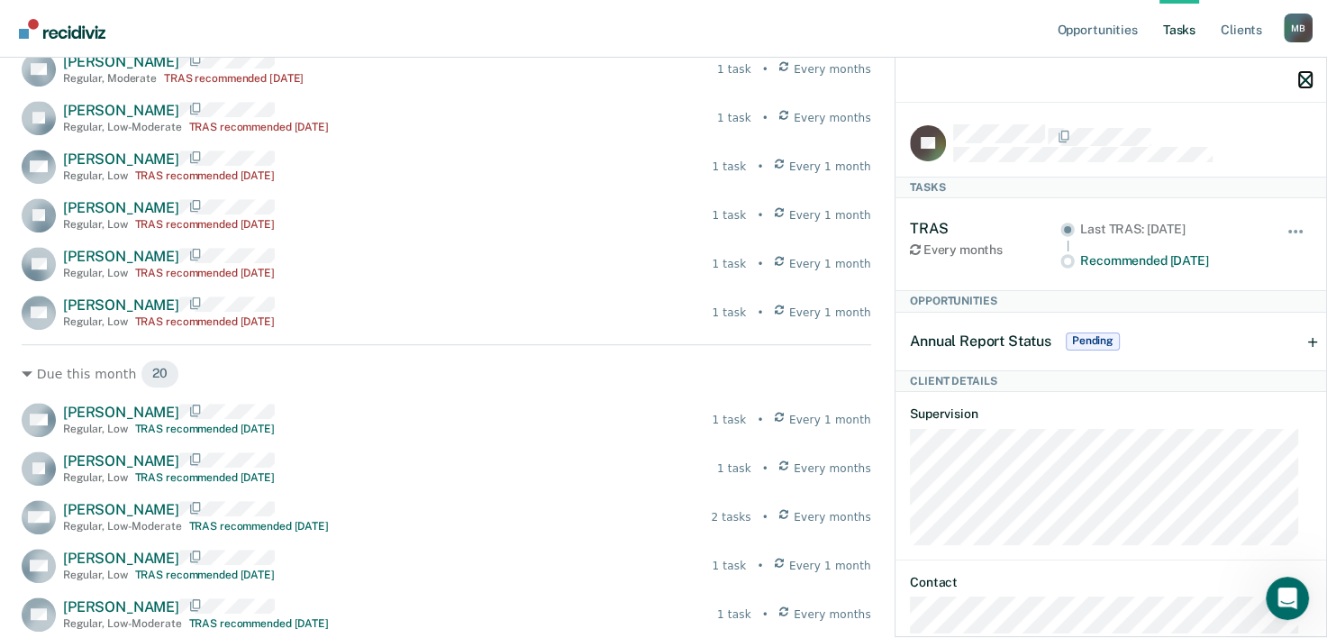
click at [1310, 75] on icon "button" at bounding box center [1305, 80] width 13 height 13
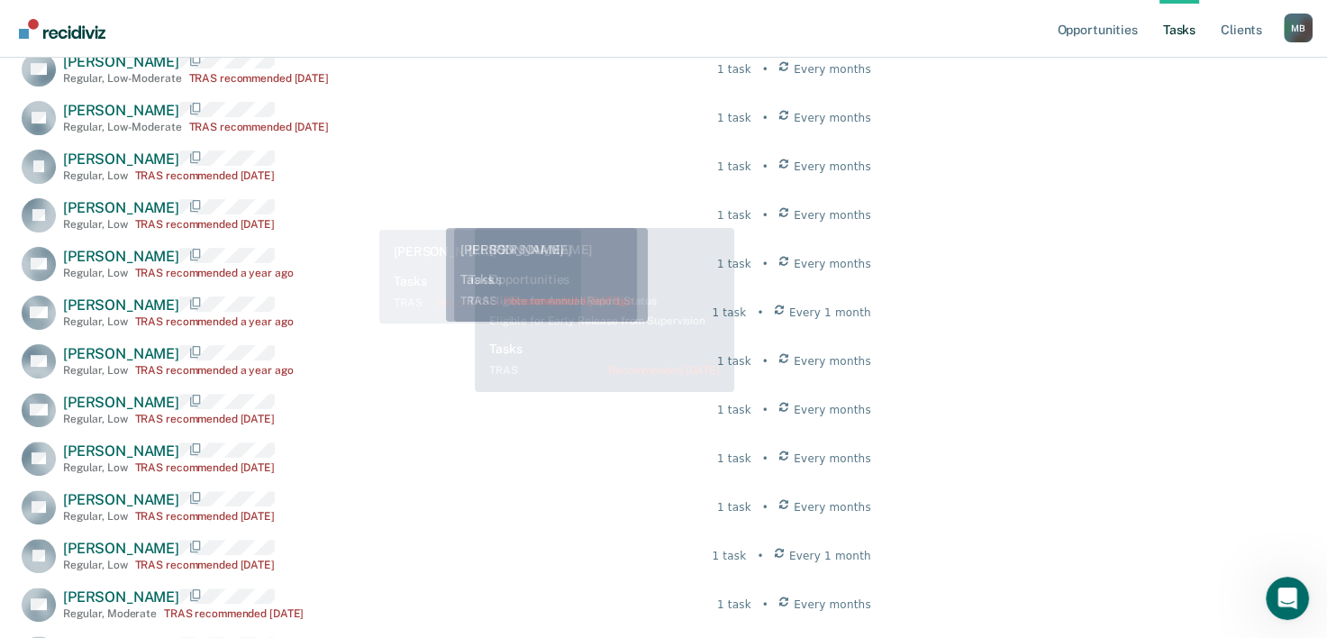
scroll to position [360, 0]
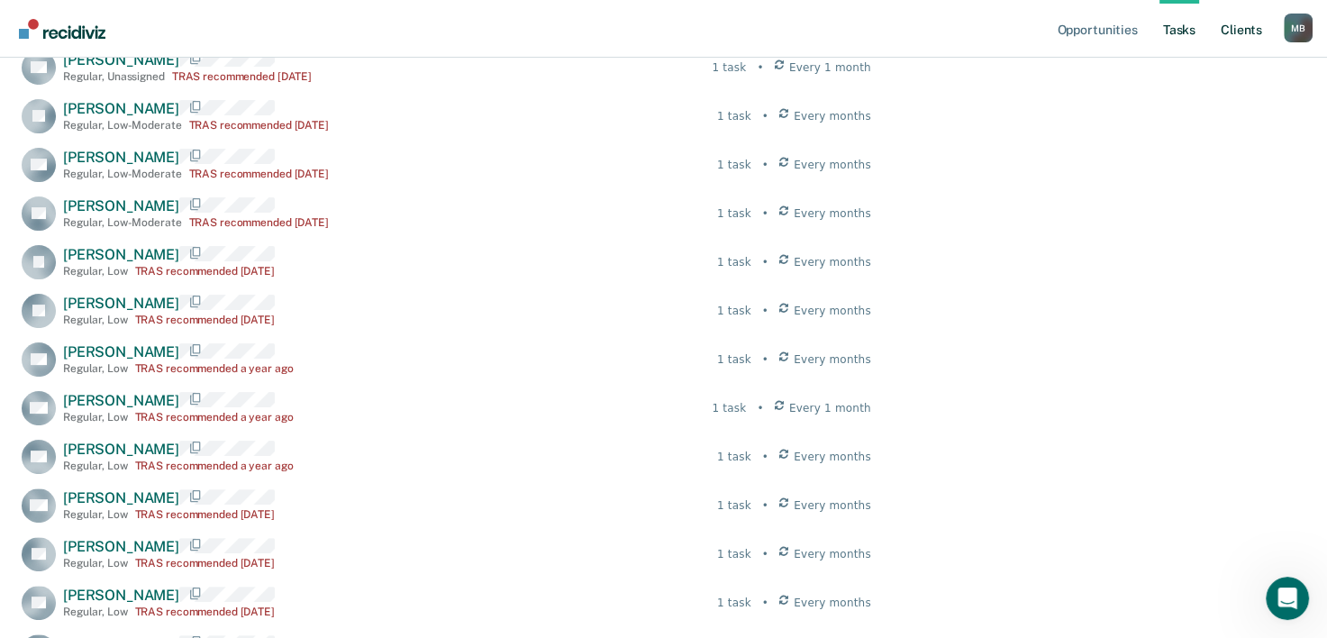
click at [1236, 31] on link "Client s" at bounding box center [1241, 29] width 49 height 58
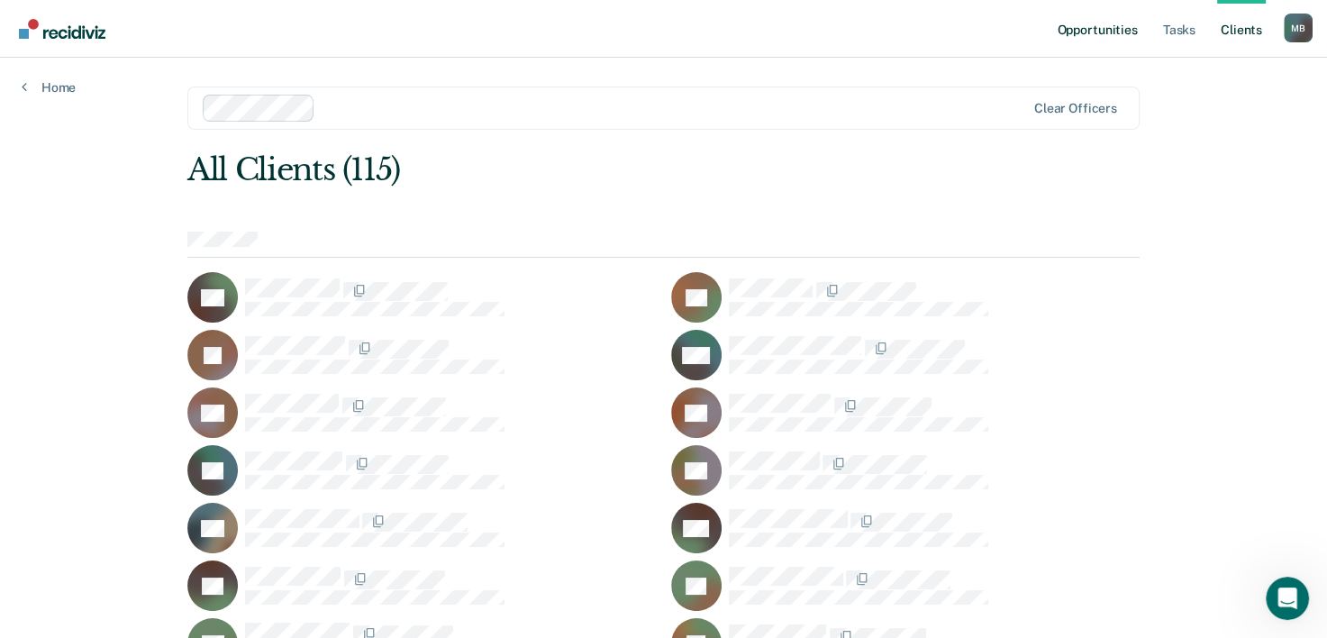
click at [1078, 38] on link "Opportunities" at bounding box center [1096, 29] width 87 height 58
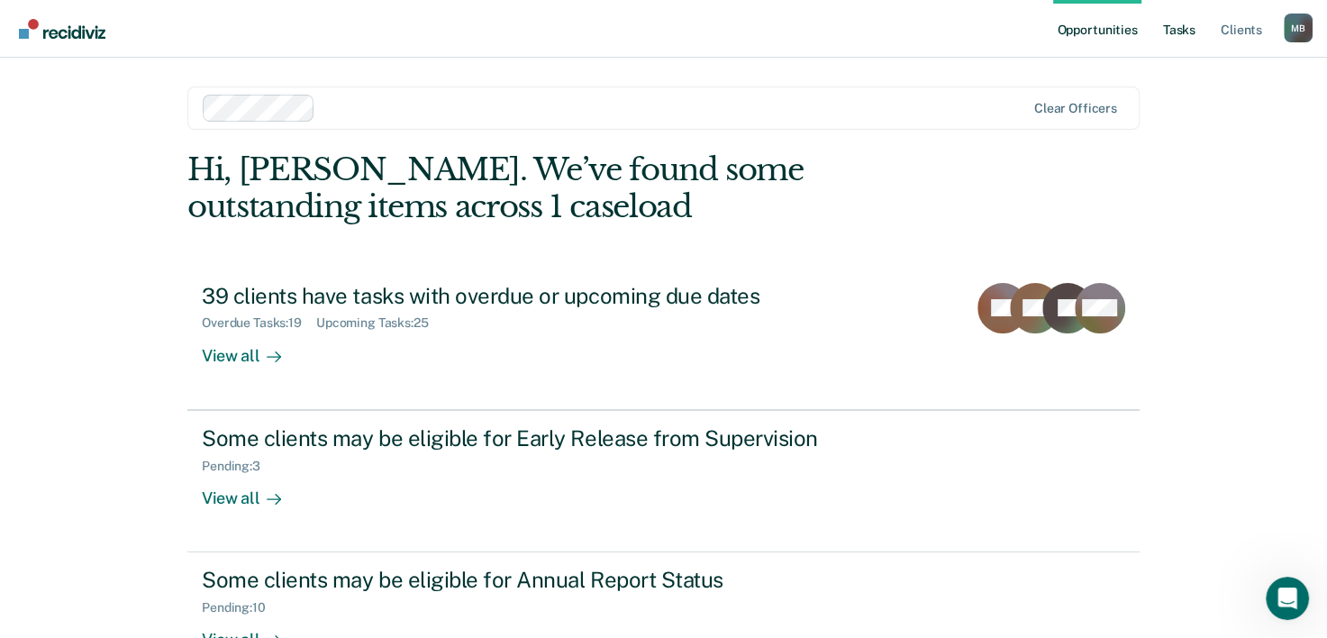
click at [1180, 36] on link "Tasks" at bounding box center [1180, 29] width 40 height 58
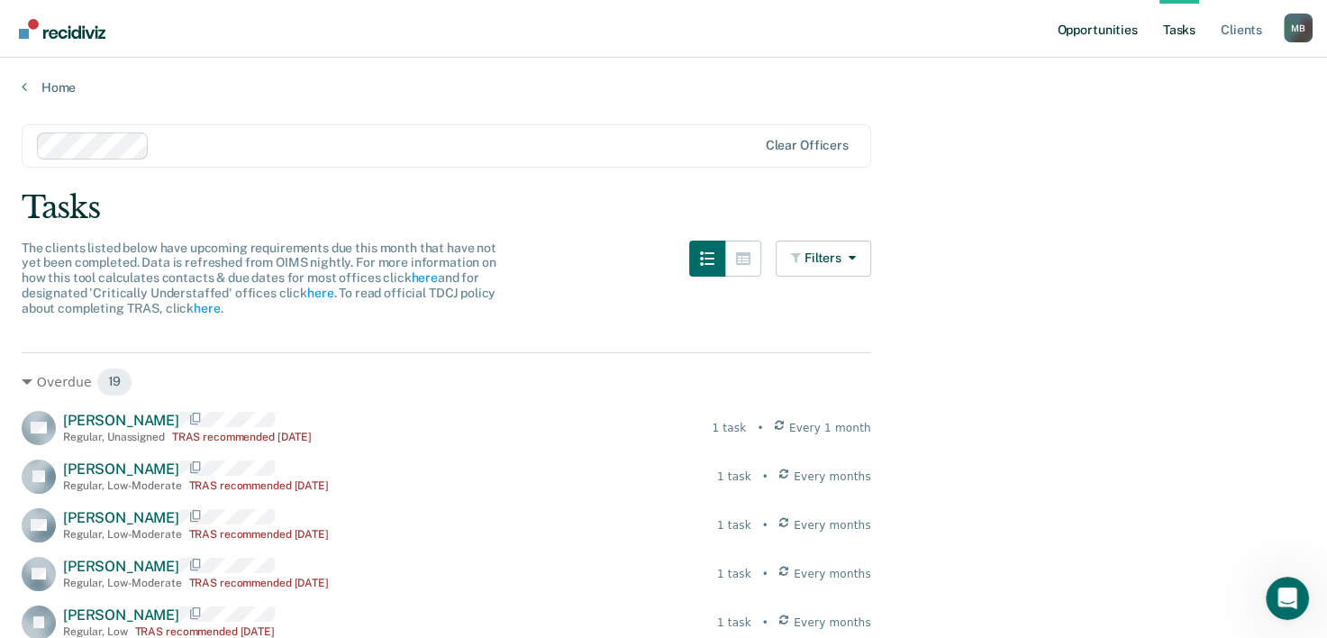
click at [1096, 40] on link "Opportunities" at bounding box center [1096, 29] width 87 height 58
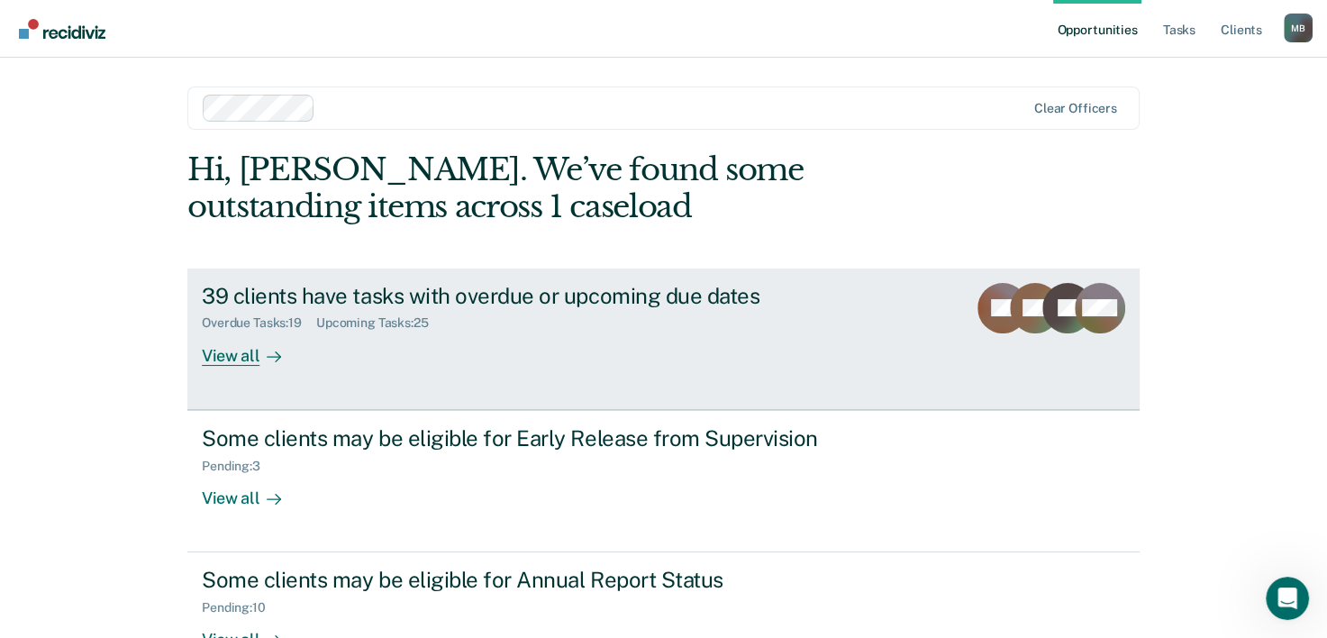
click at [221, 369] on link "39 clients have tasks with overdue or upcoming due dates Overdue Tasks : 19 Upc…" at bounding box center [663, 338] width 952 height 141
